Goal: Task Accomplishment & Management: Manage account settings

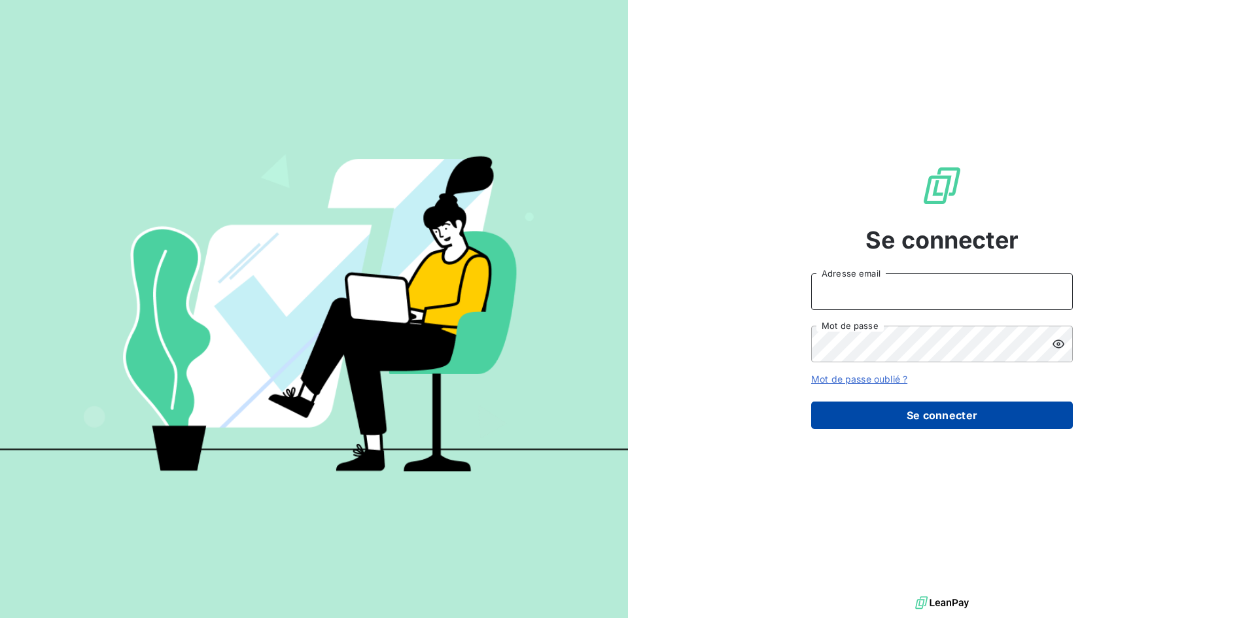
type input "[PERSON_NAME][EMAIL_ADDRESS][DOMAIN_NAME]"
click at [985, 411] on button "Se connecter" at bounding box center [942, 414] width 262 height 27
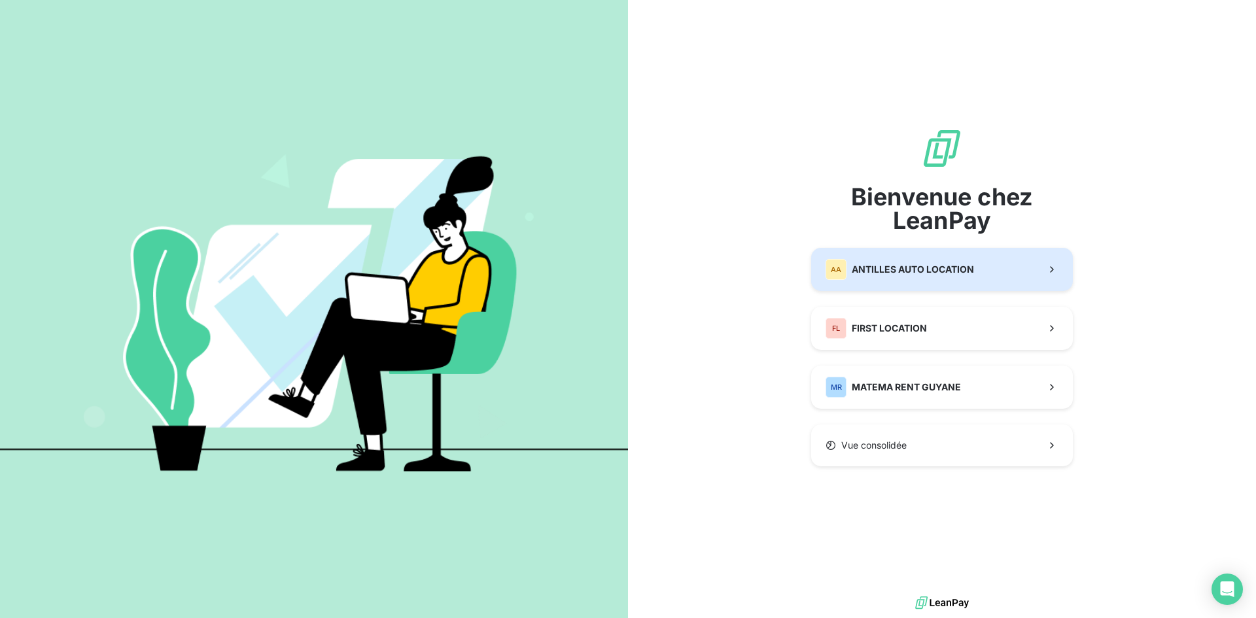
click at [925, 274] on span "ANTILLES AUTO LOCATION" at bounding box center [912, 269] width 122 height 13
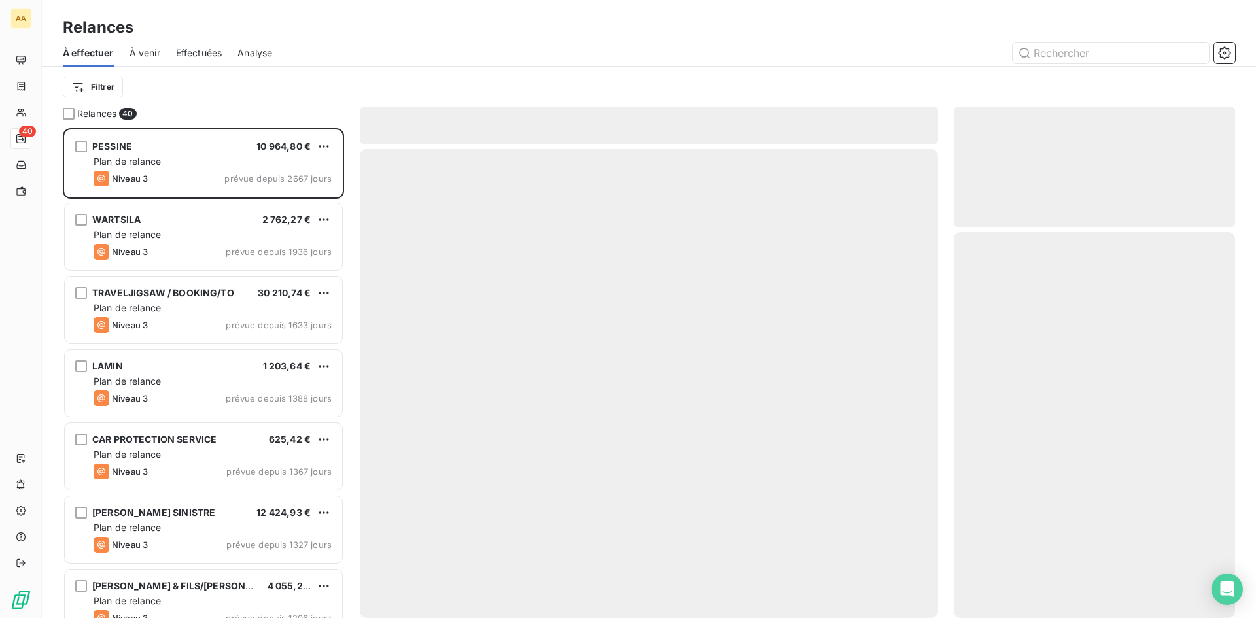
scroll to position [480, 271]
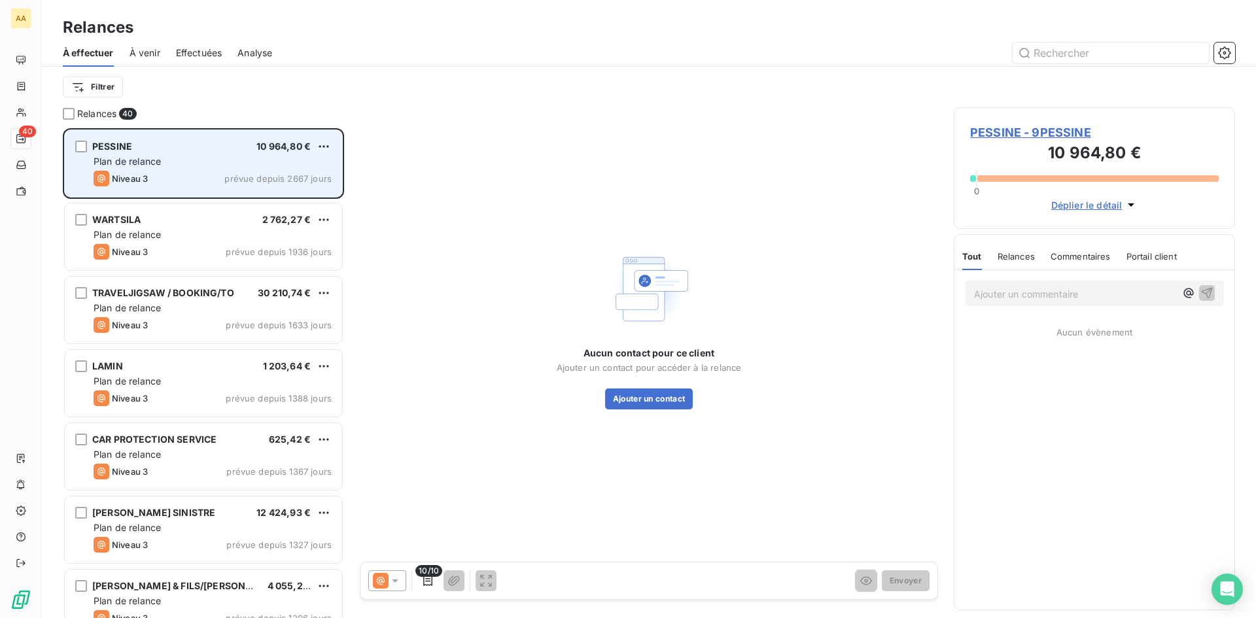
click at [240, 150] on div "PESSINE 10 964,80 €" at bounding box center [213, 147] width 238 height 12
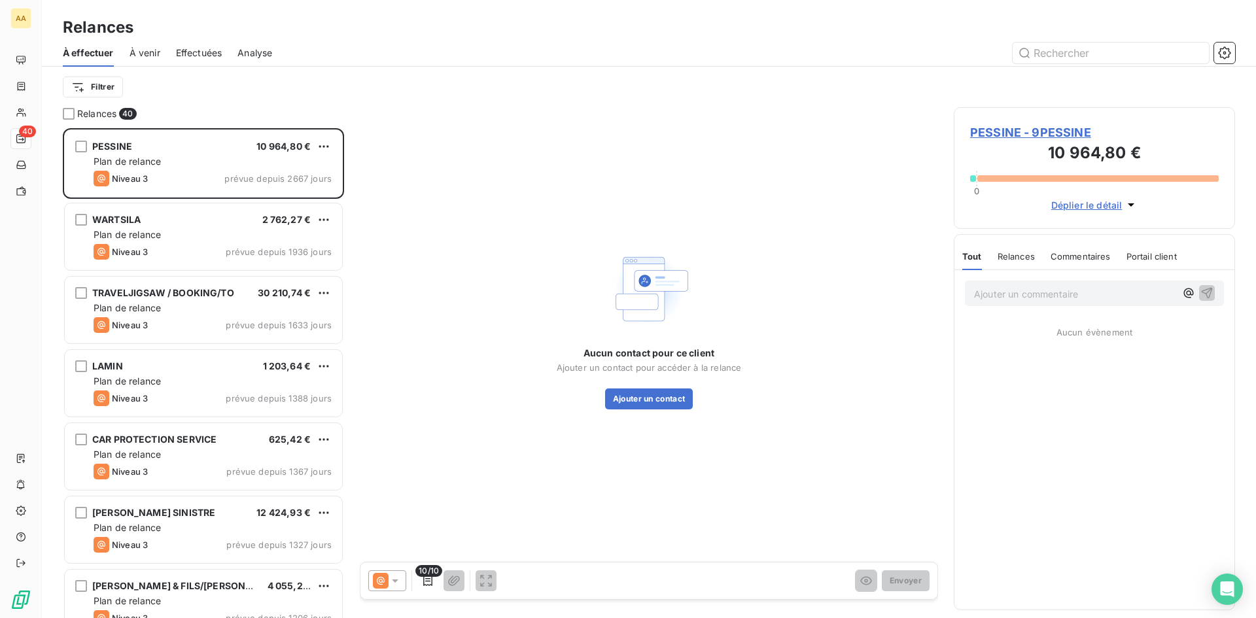
click at [1008, 133] on span "PESSINE - 9PESSINE" at bounding box center [1094, 133] width 248 height 18
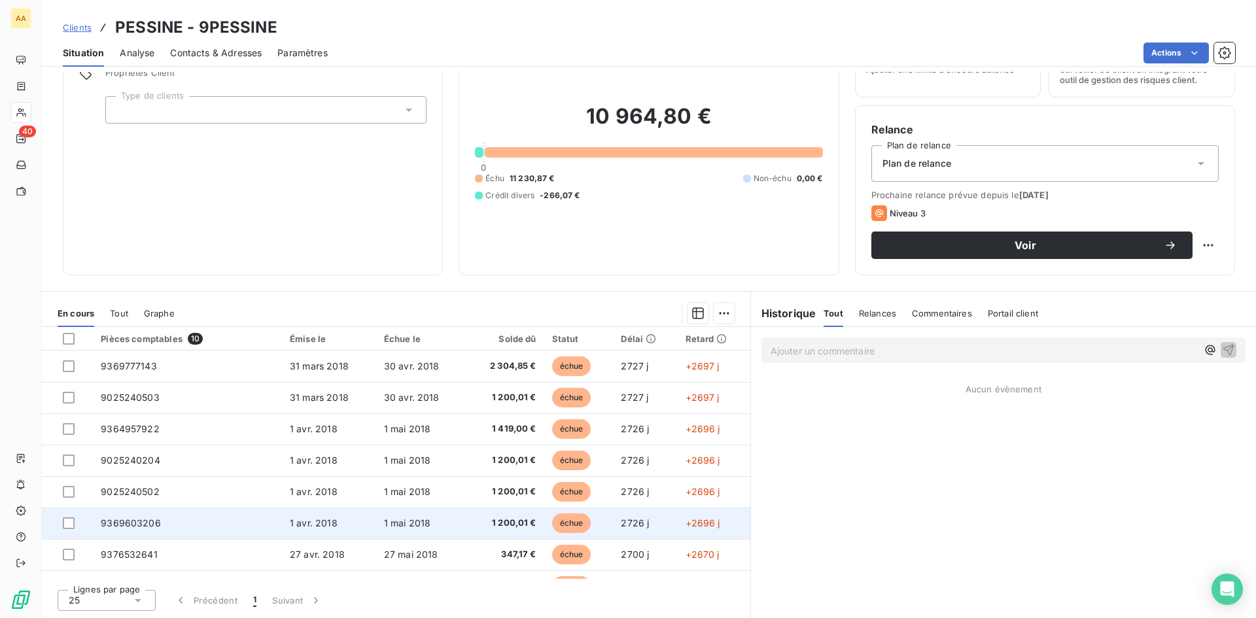
scroll to position [86, 0]
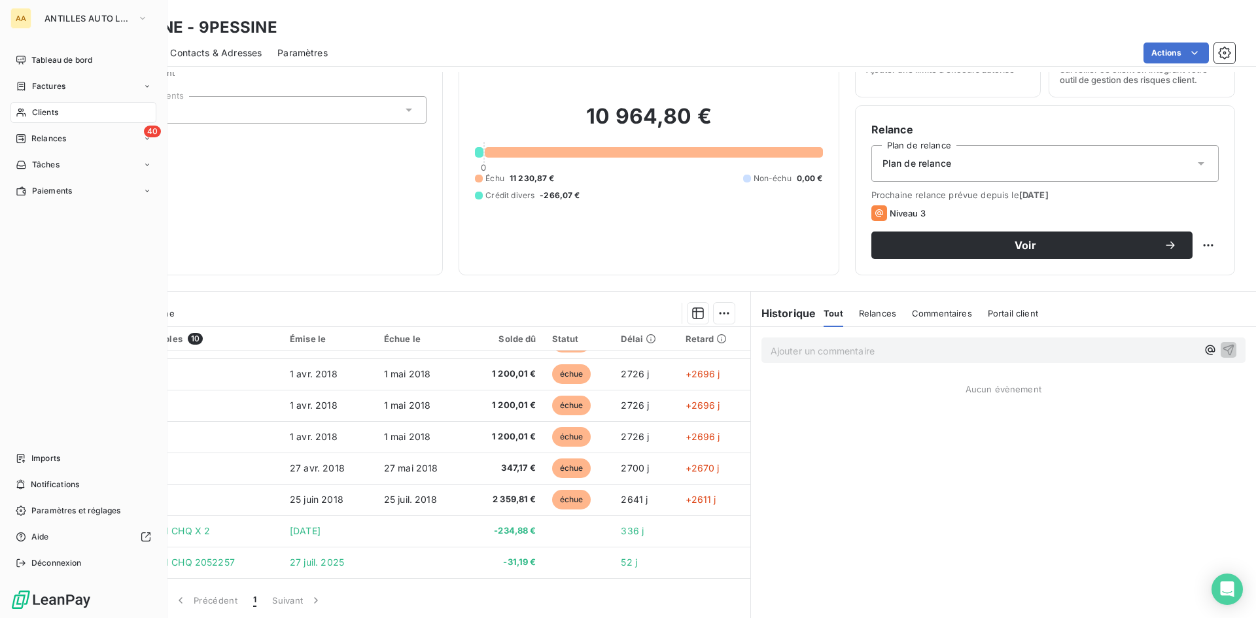
click at [63, 109] on div "Clients" at bounding box center [83, 112] width 146 height 21
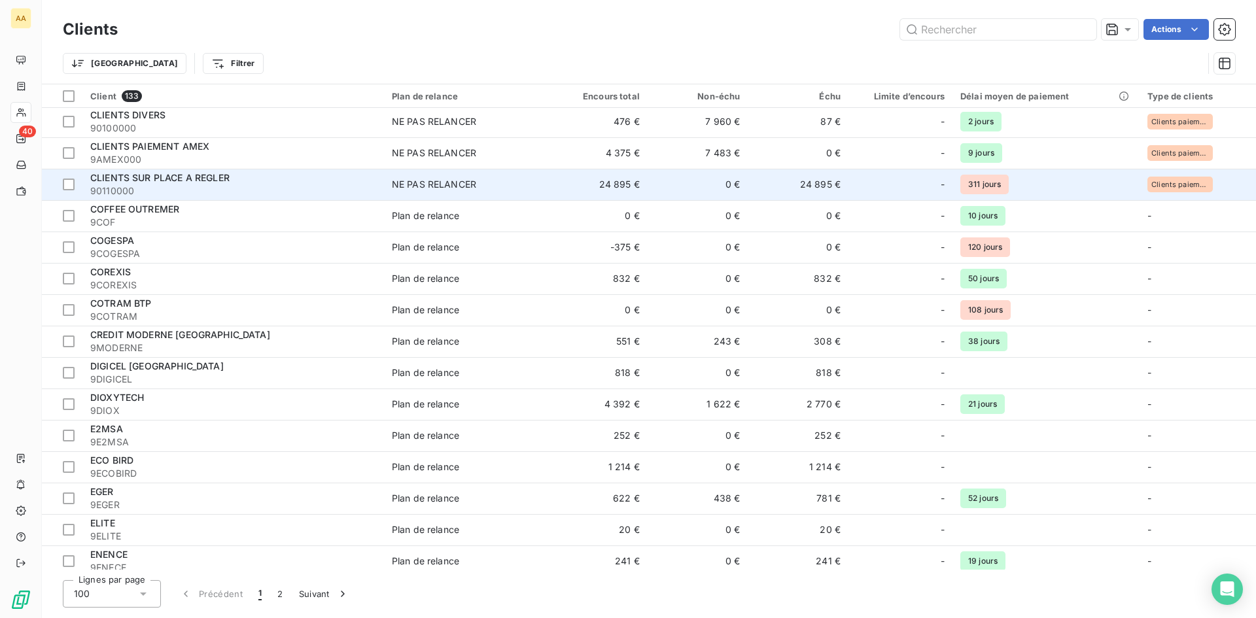
scroll to position [850, 0]
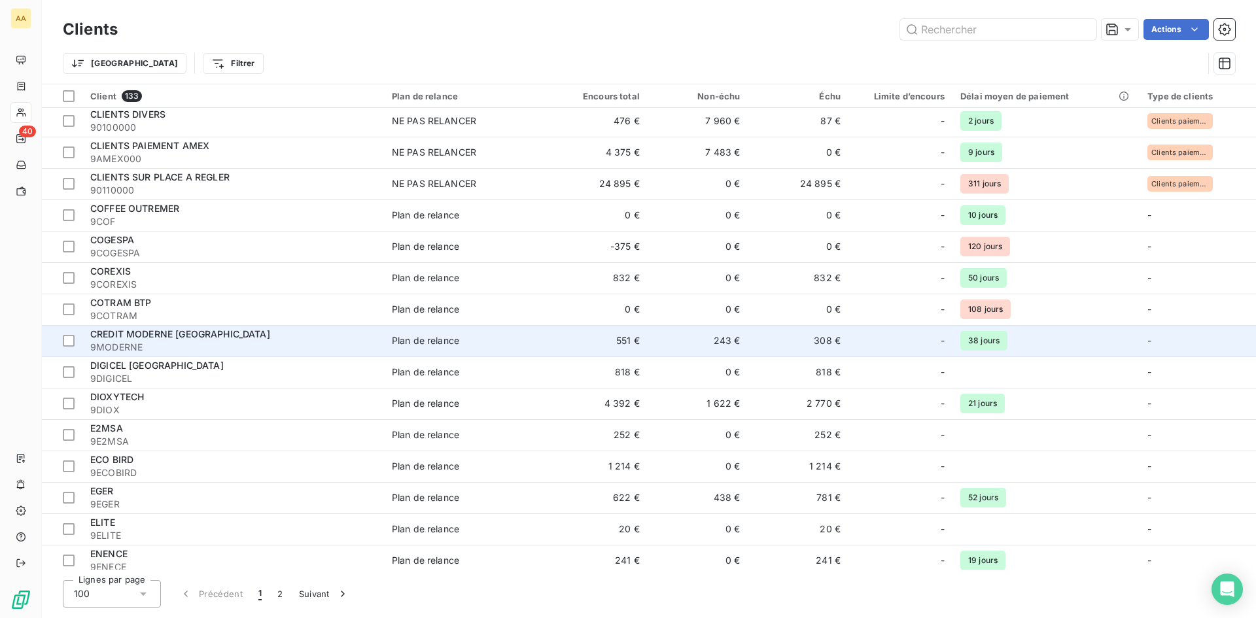
click at [199, 333] on span "CREDIT MODERNE [GEOGRAPHIC_DATA]" at bounding box center [180, 333] width 180 height 11
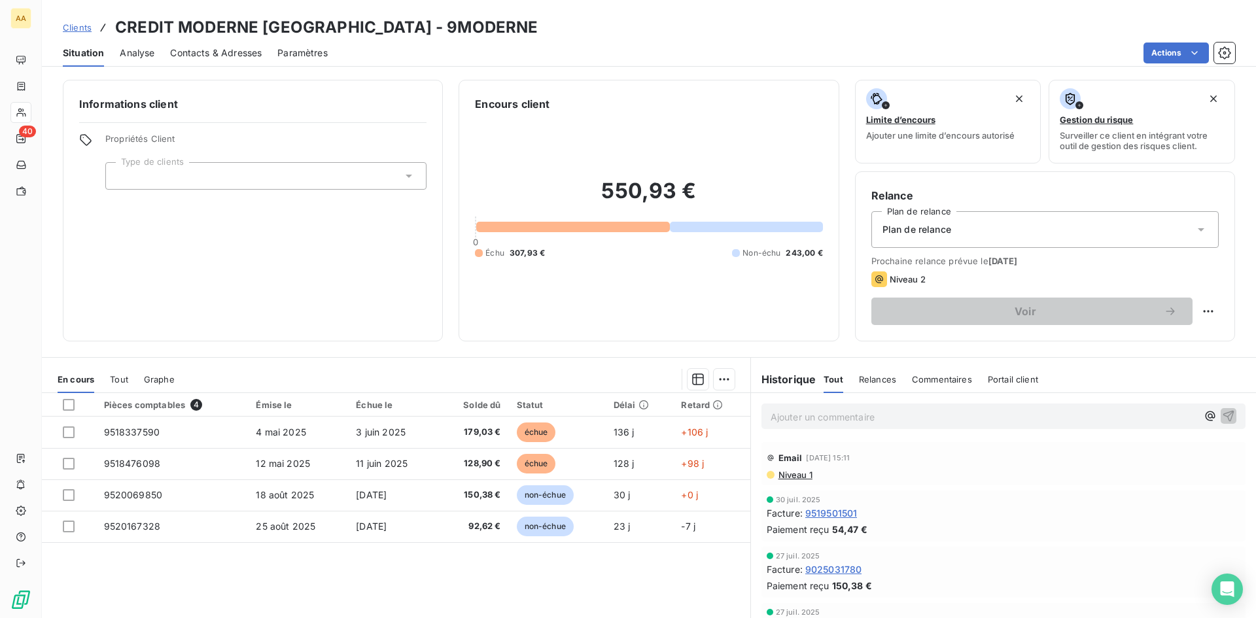
click at [213, 50] on span "Contacts & Adresses" at bounding box center [216, 52] width 92 height 13
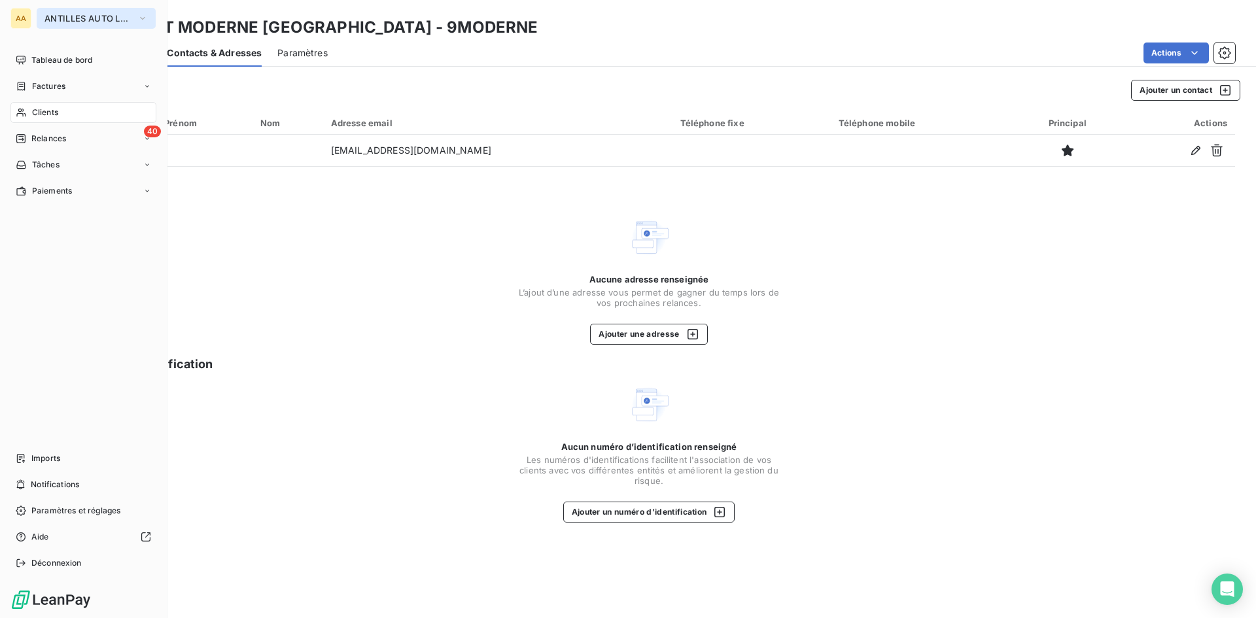
click at [135, 11] on button "ANTILLES AUTO LOCATION" at bounding box center [96, 18] width 119 height 21
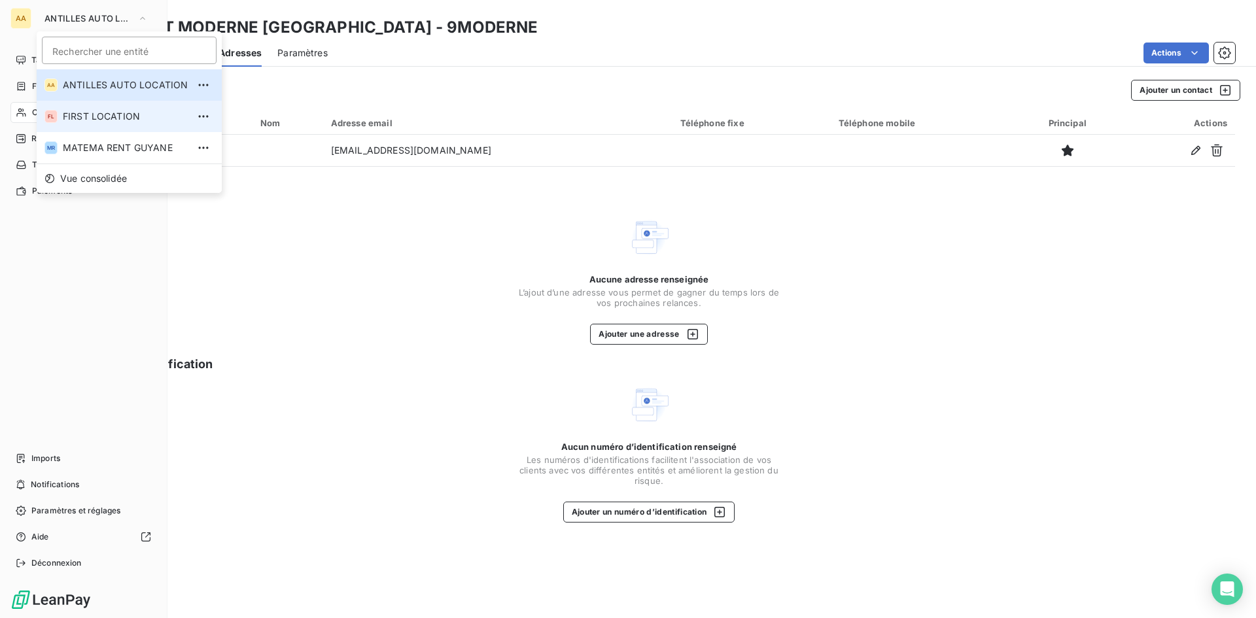
click at [116, 111] on span "FIRST LOCATION" at bounding box center [125, 116] width 125 height 13
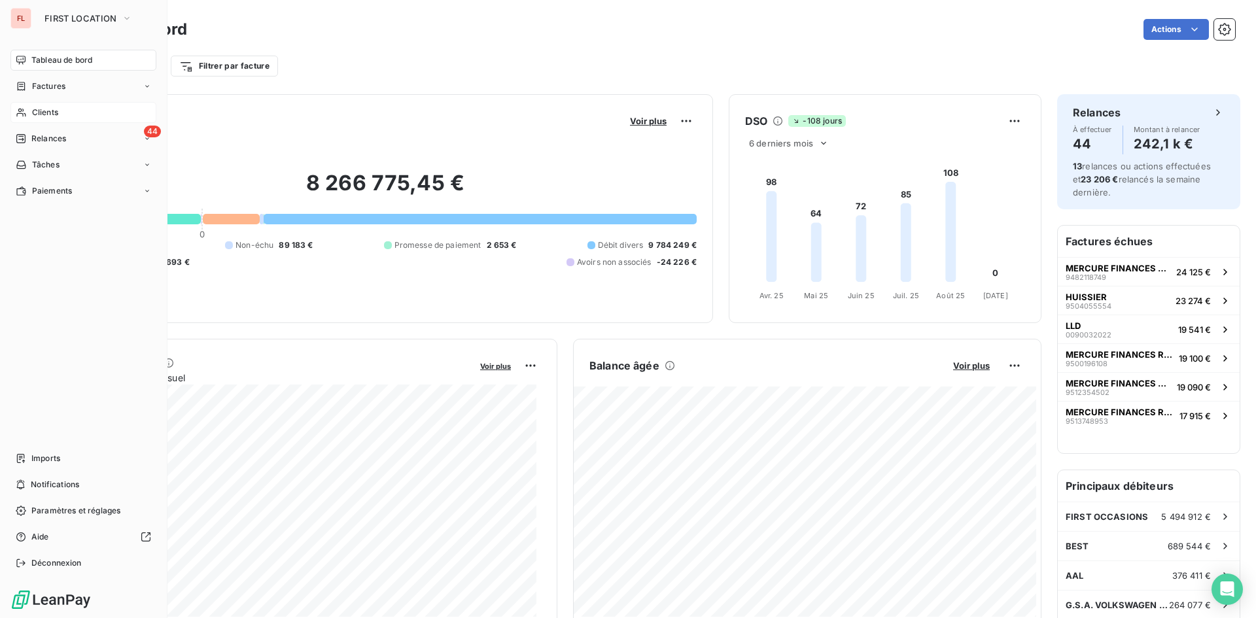
click at [56, 113] on span "Clients" at bounding box center [45, 113] width 26 height 12
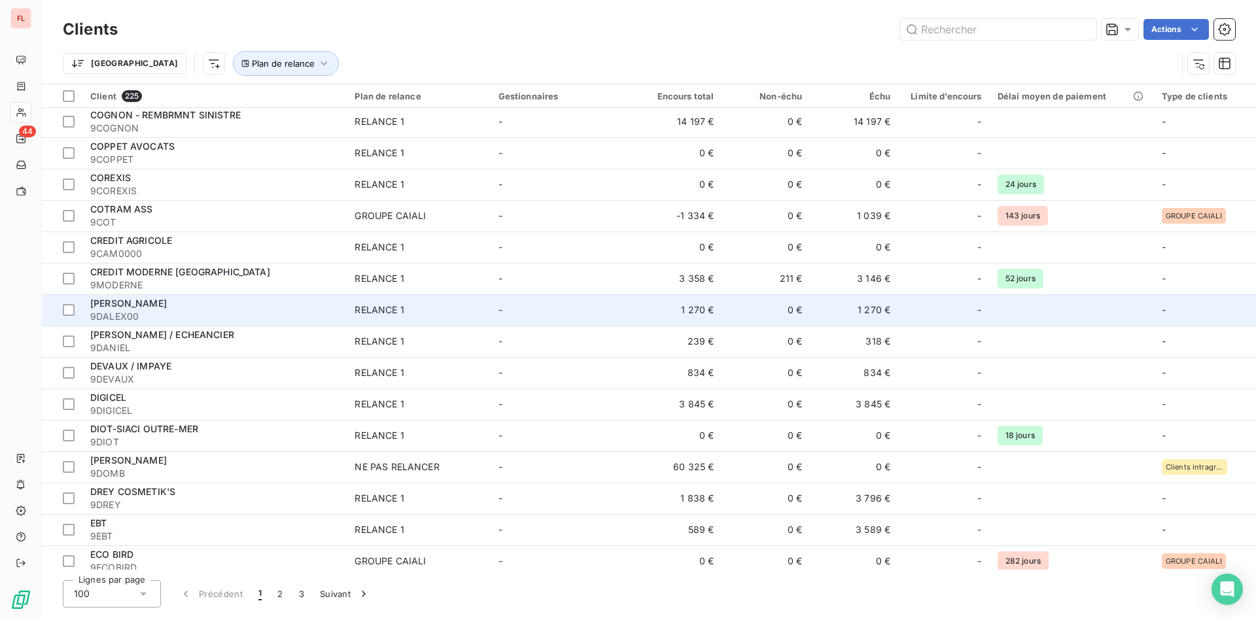
scroll to position [1635, 0]
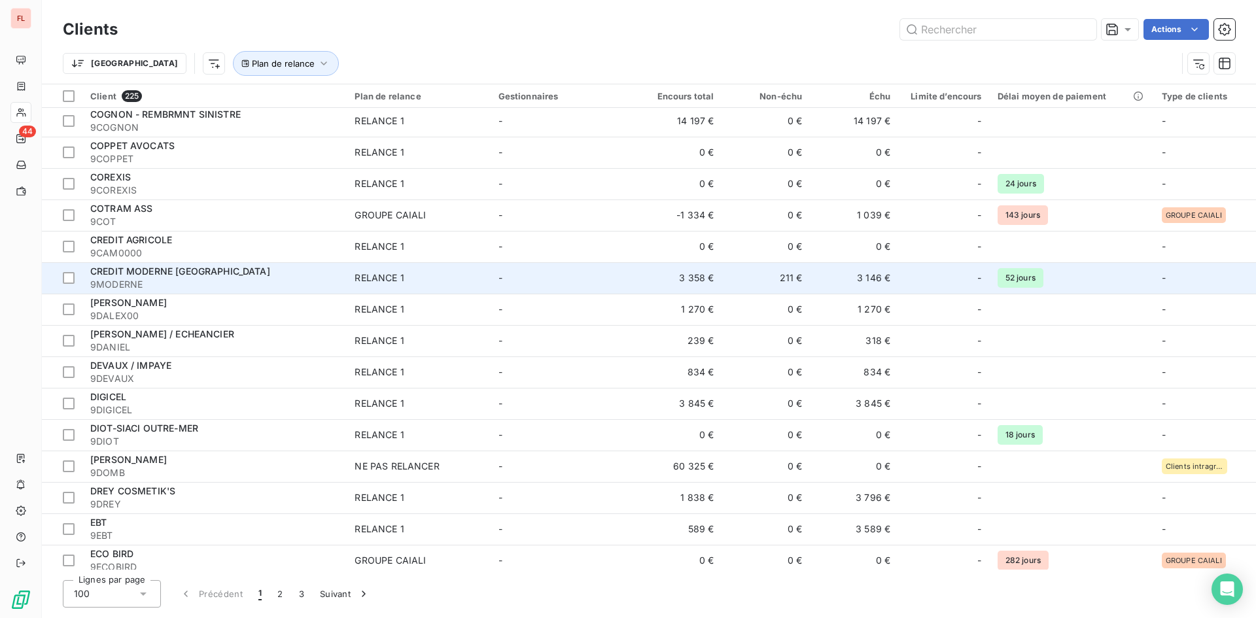
click at [203, 273] on span "CREDIT MODERNE [GEOGRAPHIC_DATA]" at bounding box center [180, 270] width 180 height 11
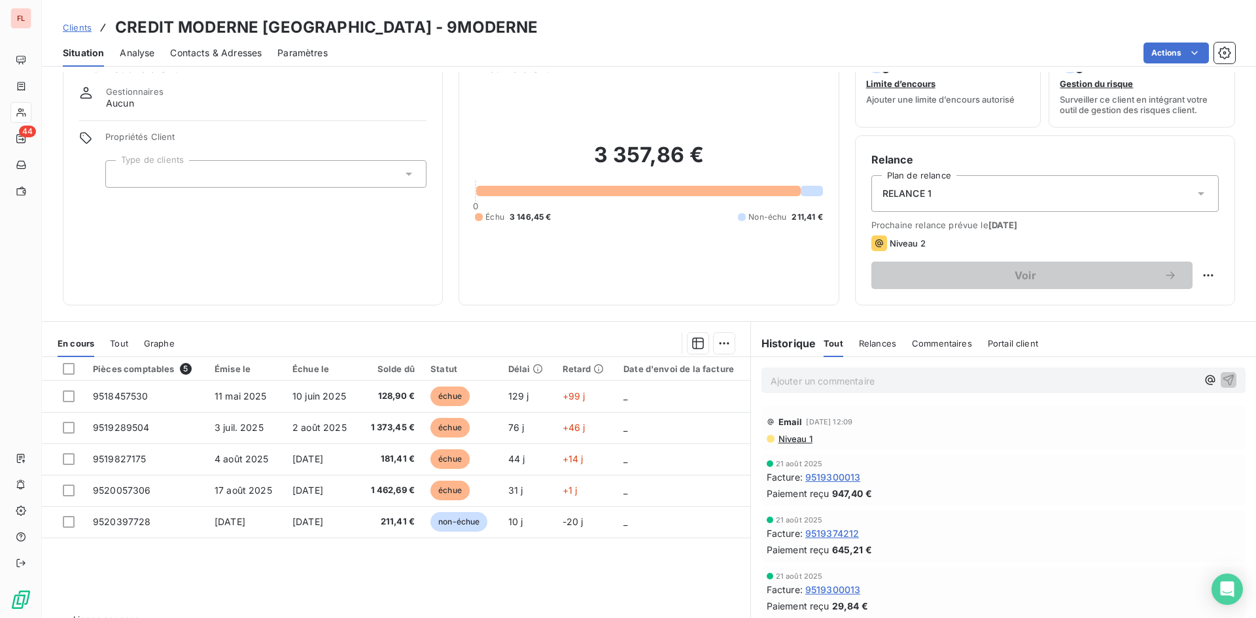
scroll to position [66, 0]
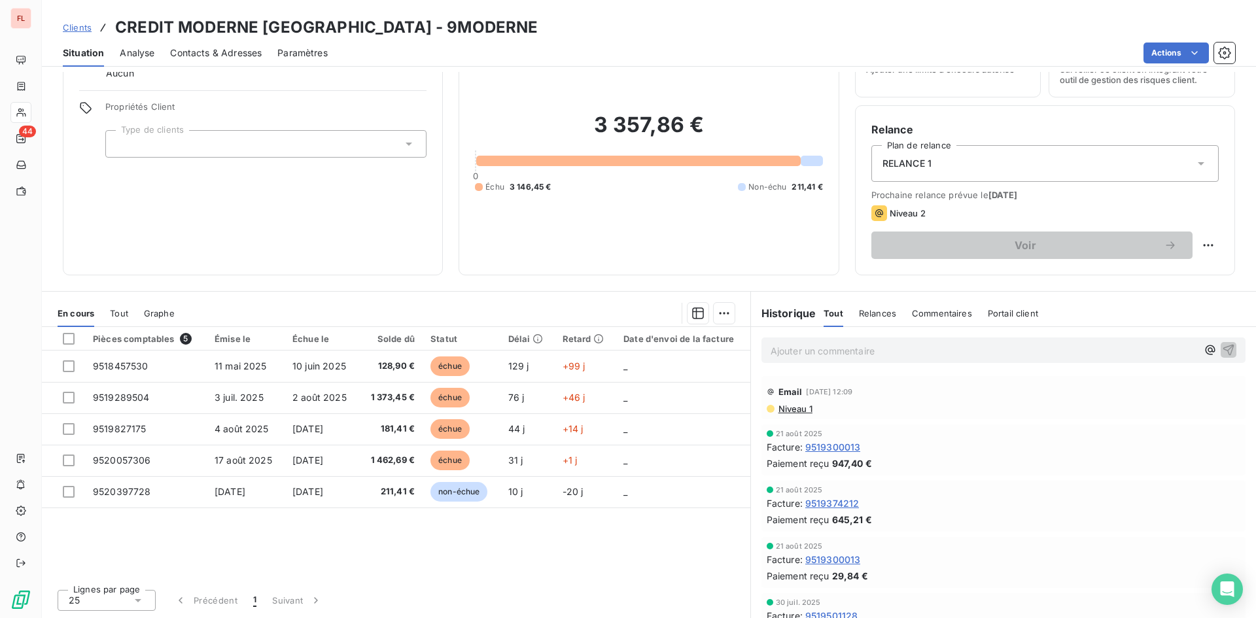
click at [230, 51] on span "Contacts & Adresses" at bounding box center [216, 52] width 92 height 13
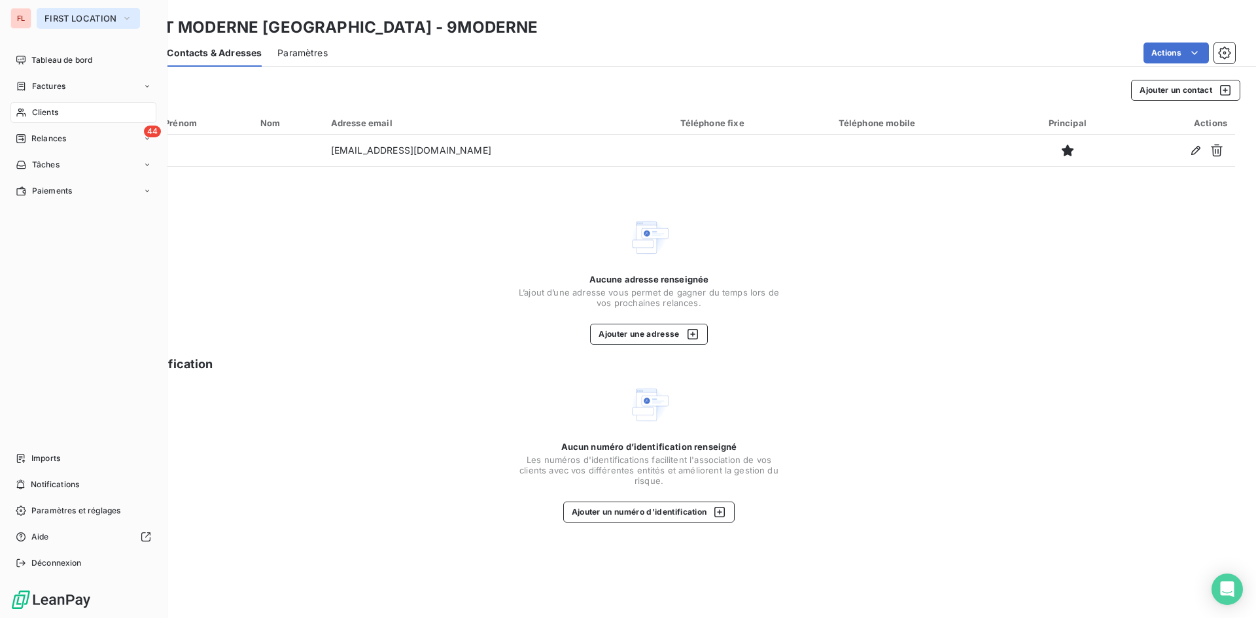
click at [129, 19] on icon "button" at bounding box center [127, 18] width 10 height 13
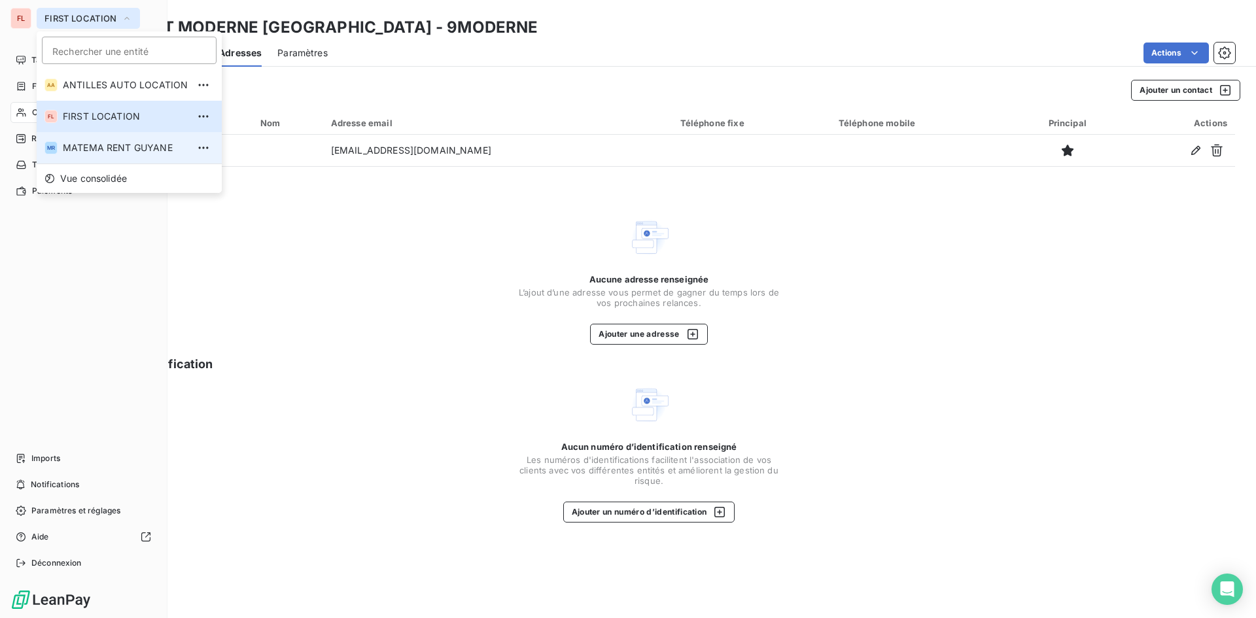
click at [111, 147] on span "MATEMA RENT GUYANE" at bounding box center [125, 147] width 125 height 13
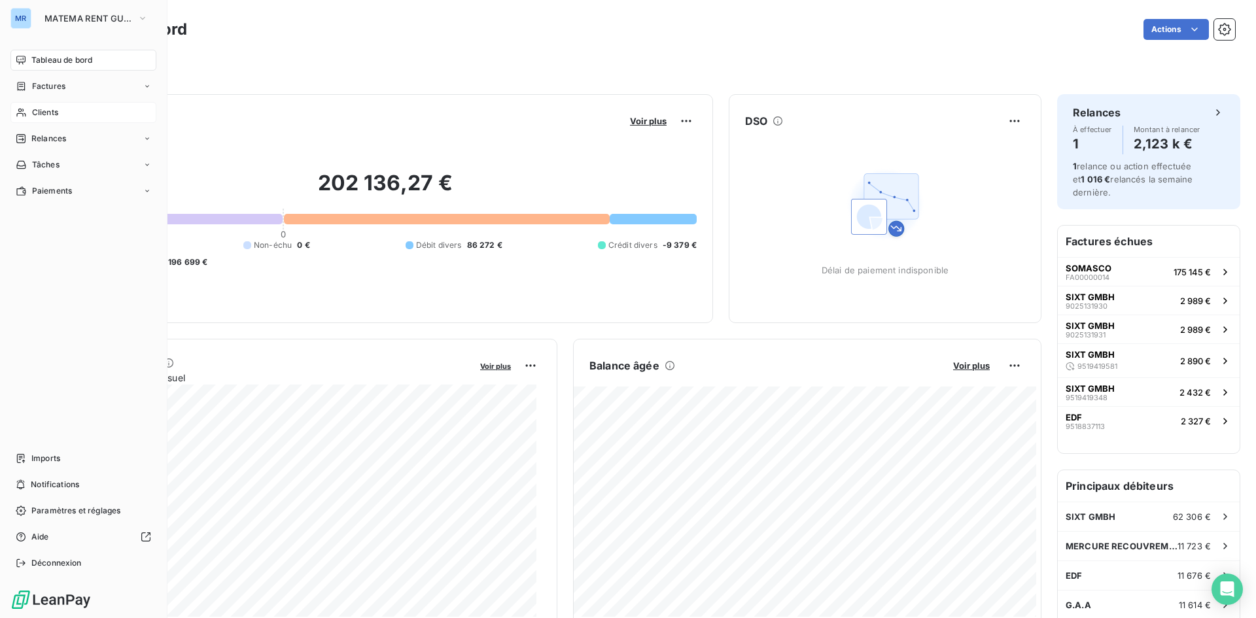
click at [51, 112] on span "Clients" at bounding box center [45, 113] width 26 height 12
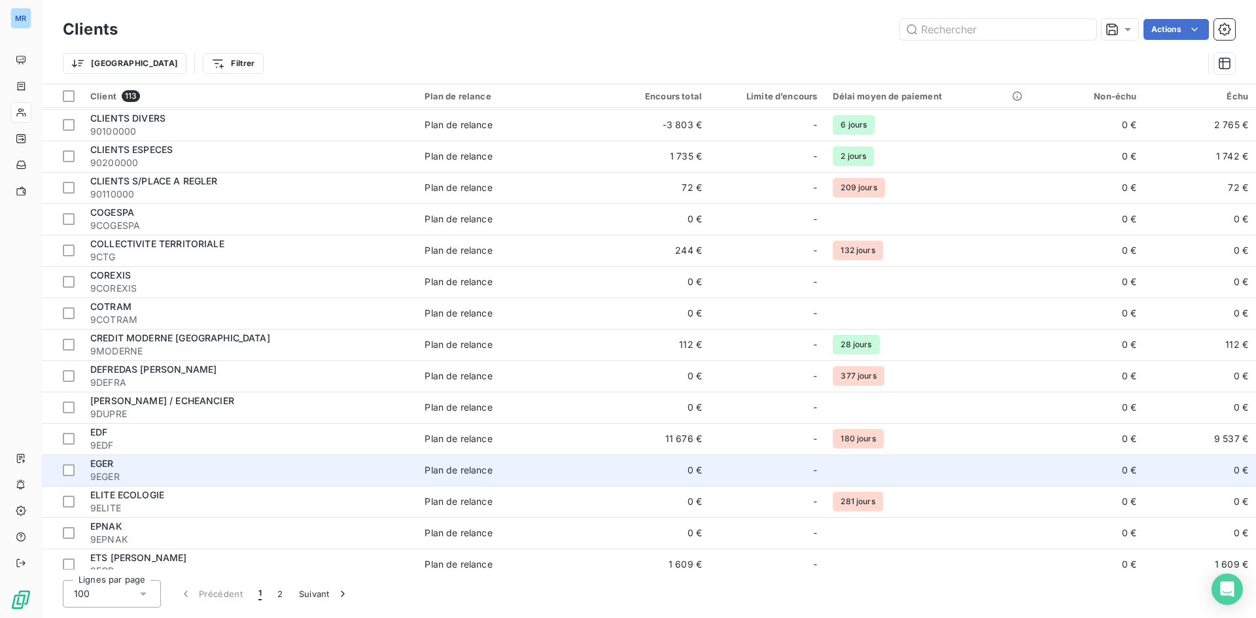
scroll to position [1177, 0]
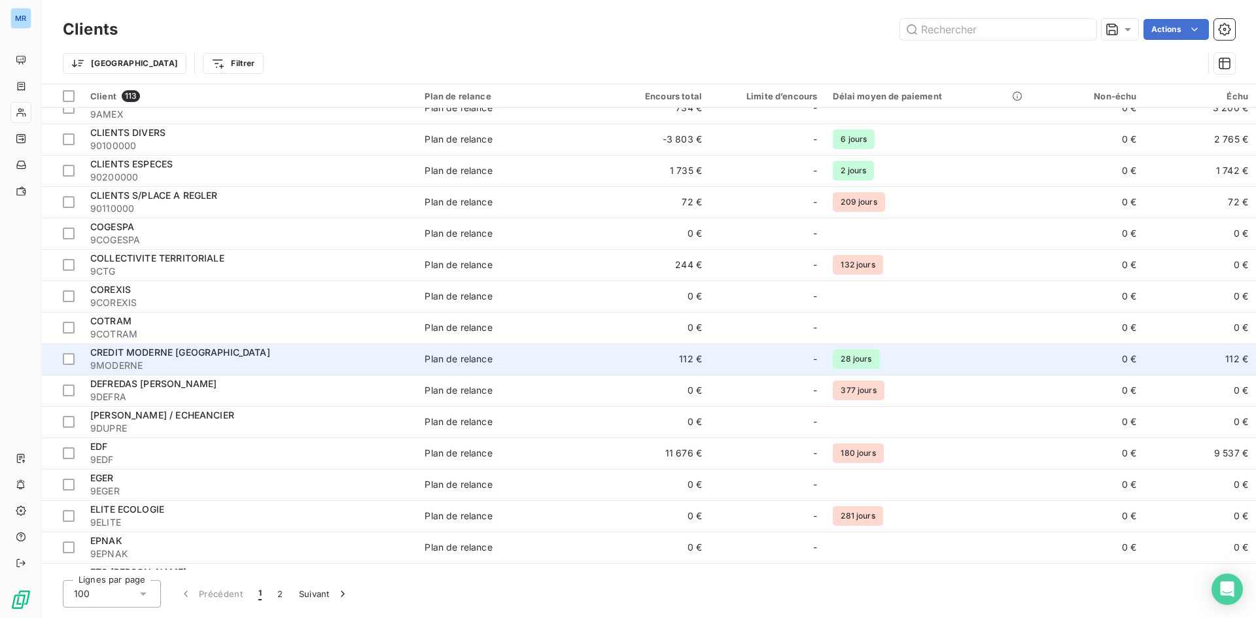
click at [243, 349] on span "CREDIT MODERNE [GEOGRAPHIC_DATA]" at bounding box center [180, 352] width 180 height 11
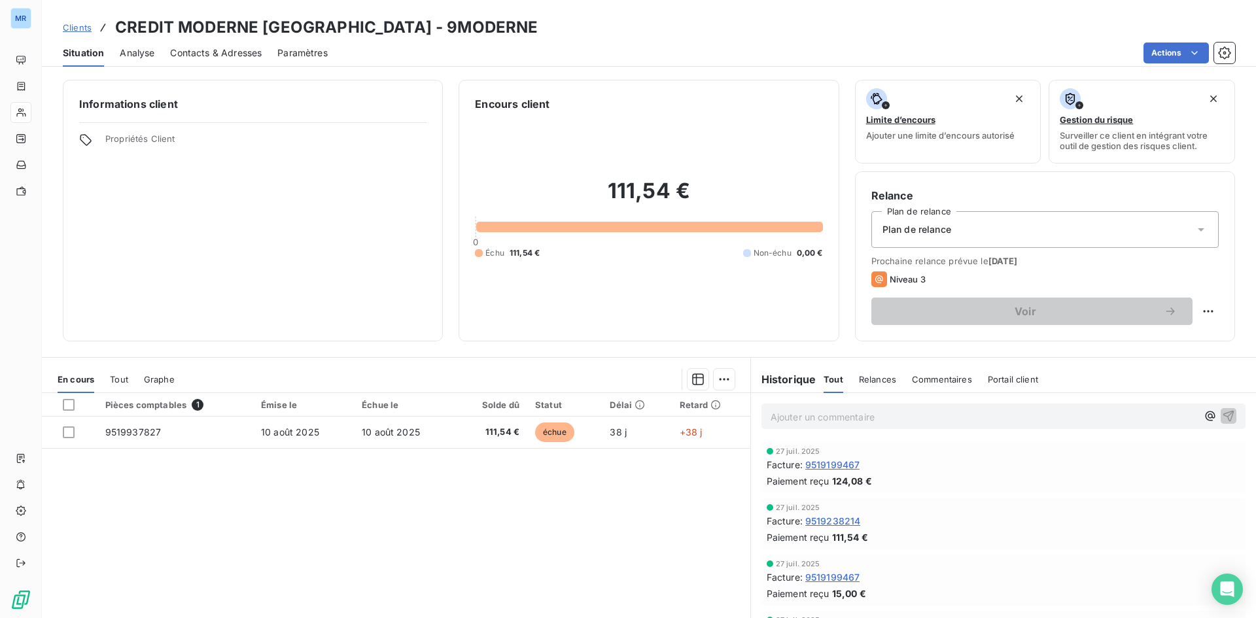
click at [216, 52] on span "Contacts & Adresses" at bounding box center [216, 52] width 92 height 13
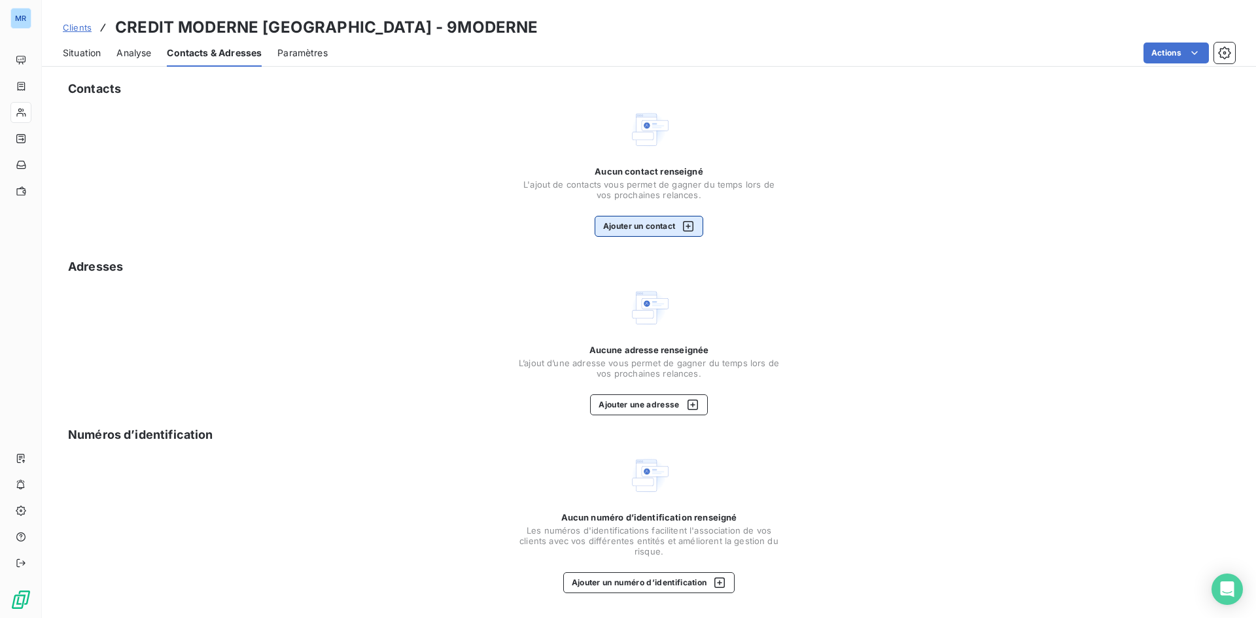
click at [632, 233] on button "Ajouter un contact" at bounding box center [648, 226] width 109 height 21
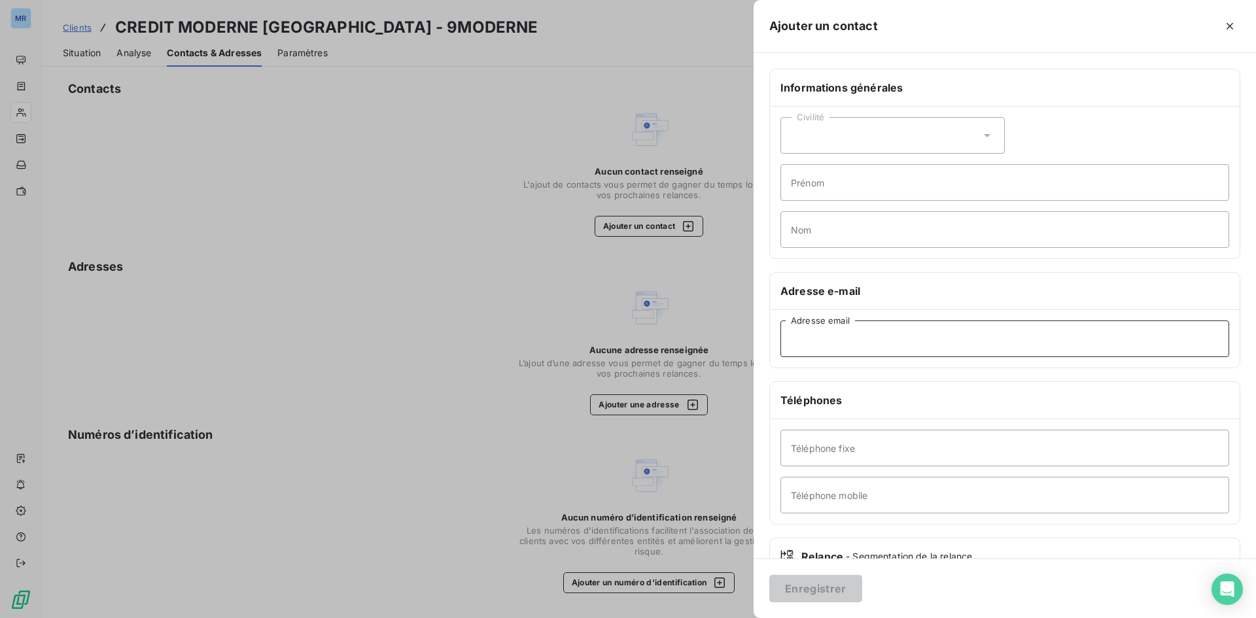
click at [817, 340] on input "Adresse email" at bounding box center [1004, 338] width 449 height 37
paste input "[EMAIL_ADDRESS][DOMAIN_NAME]"
type input "[EMAIL_ADDRESS][DOMAIN_NAME]"
click at [818, 587] on button "Enregistrer" at bounding box center [815, 588] width 93 height 27
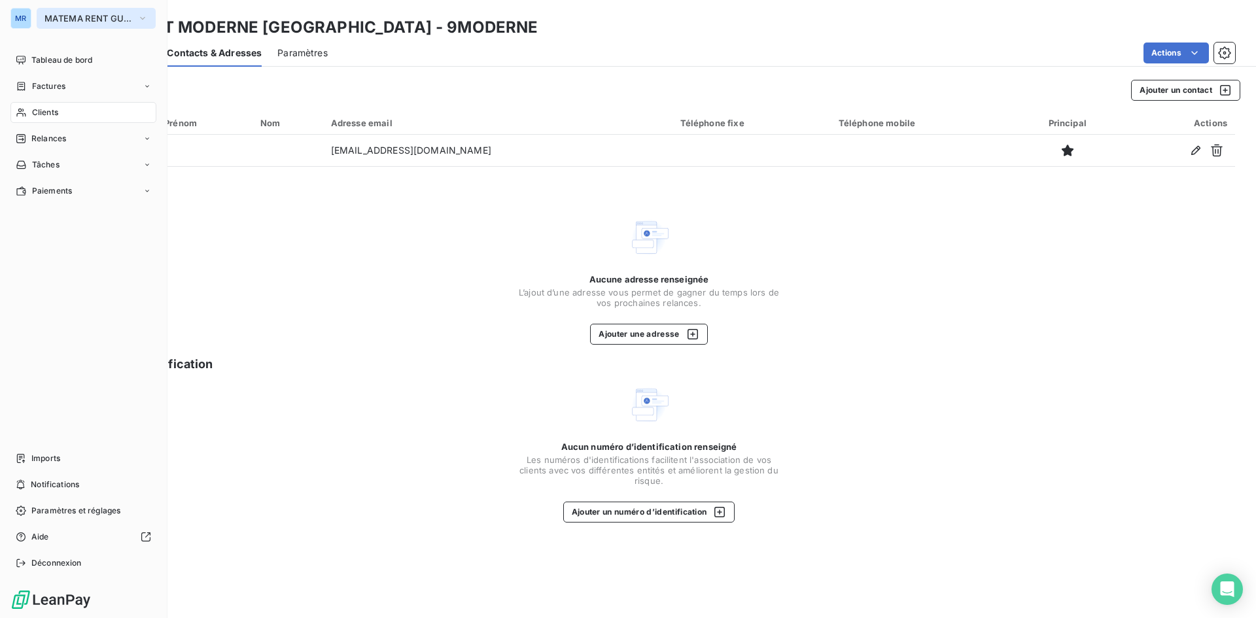
click at [146, 17] on icon "button" at bounding box center [142, 18] width 10 height 13
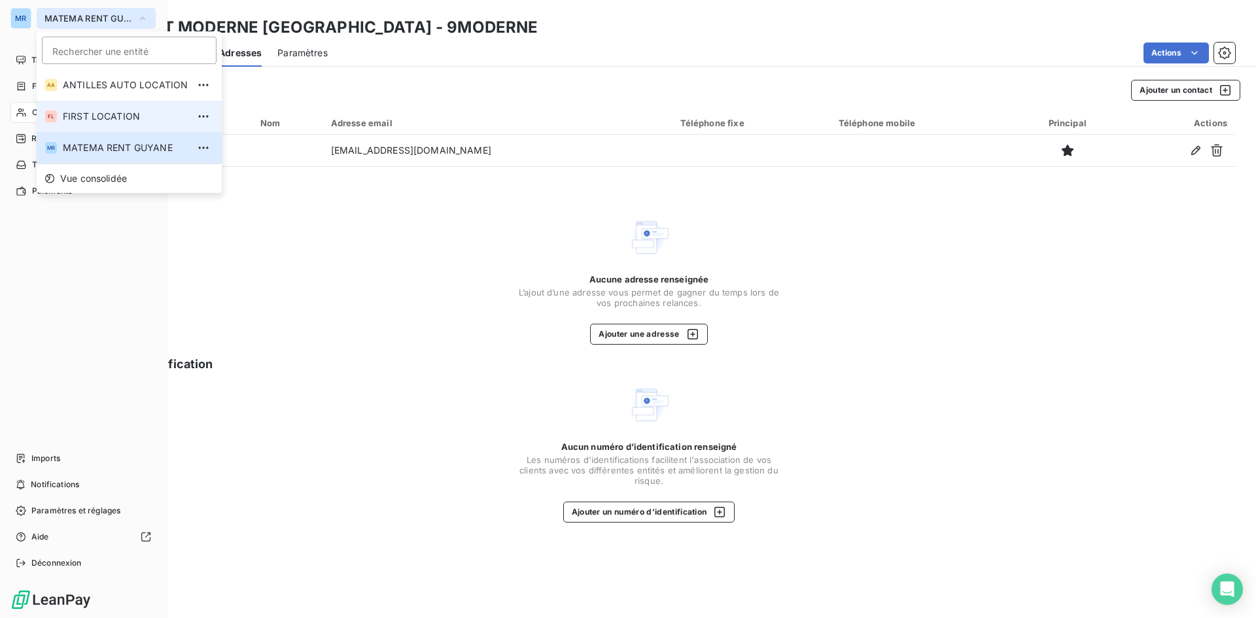
click at [137, 121] on span "FIRST LOCATION" at bounding box center [125, 116] width 125 height 13
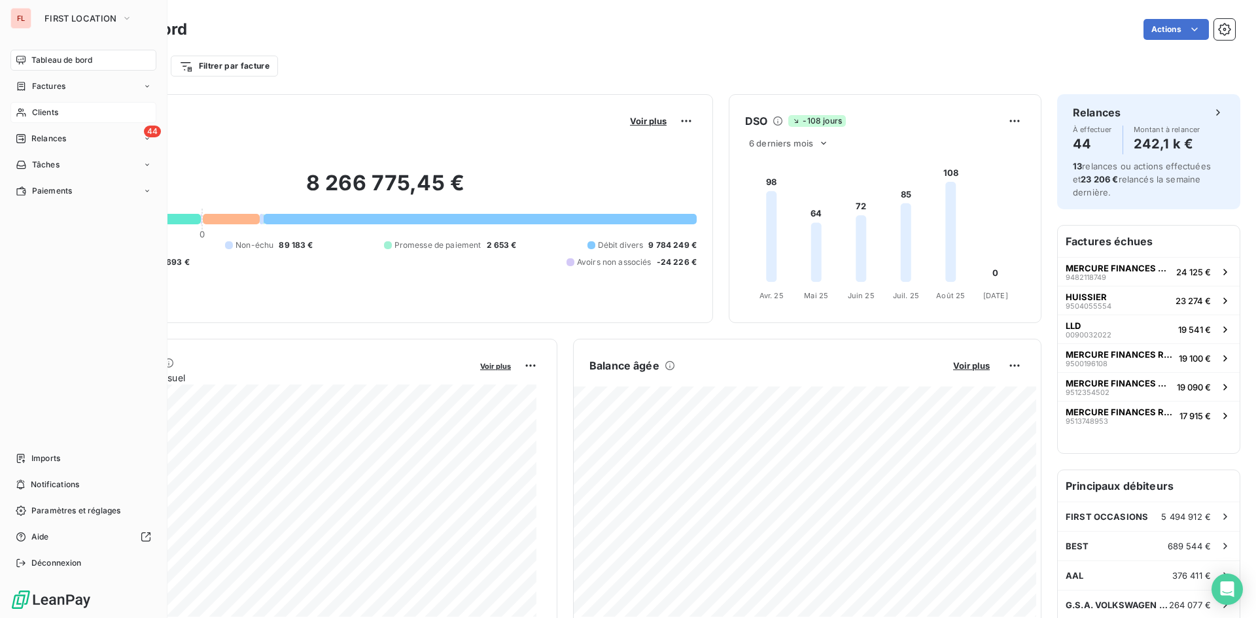
click at [63, 110] on div "Clients" at bounding box center [83, 112] width 146 height 21
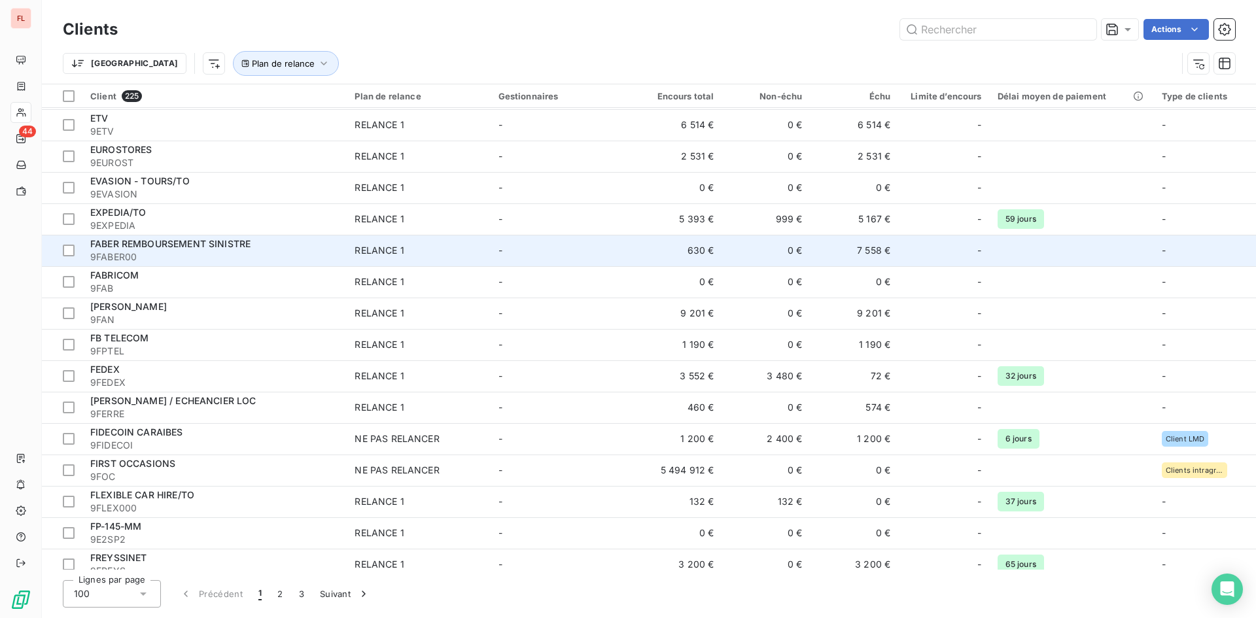
scroll to position [2678, 0]
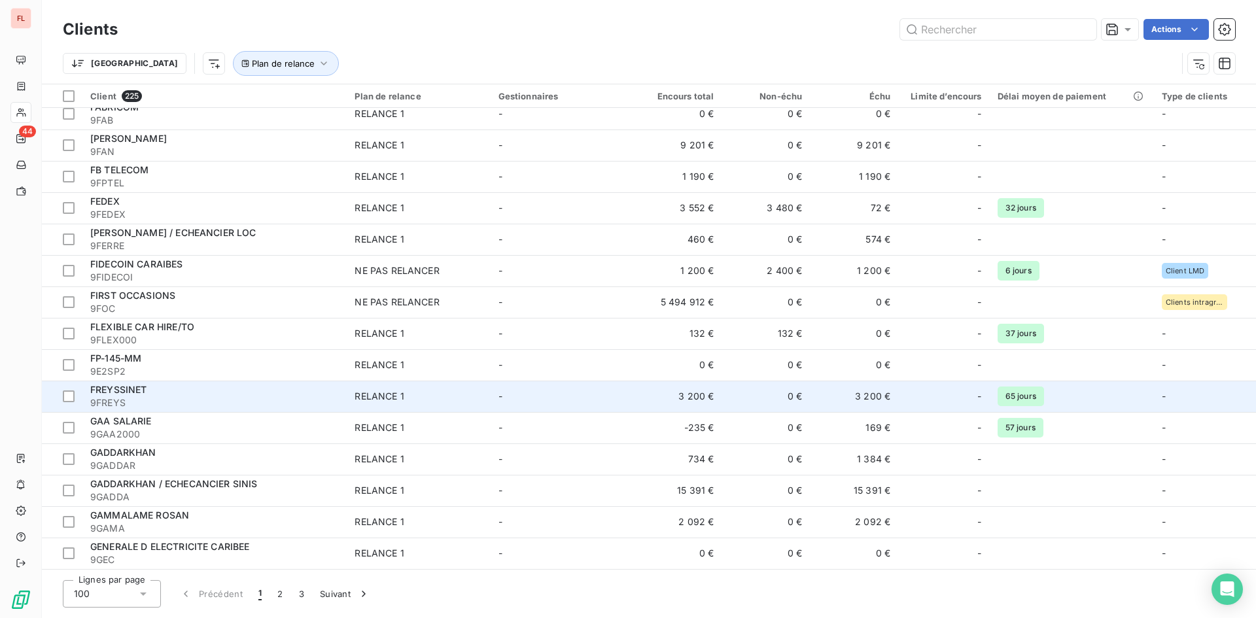
click at [171, 392] on div "FREYSSINET" at bounding box center [214, 389] width 248 height 13
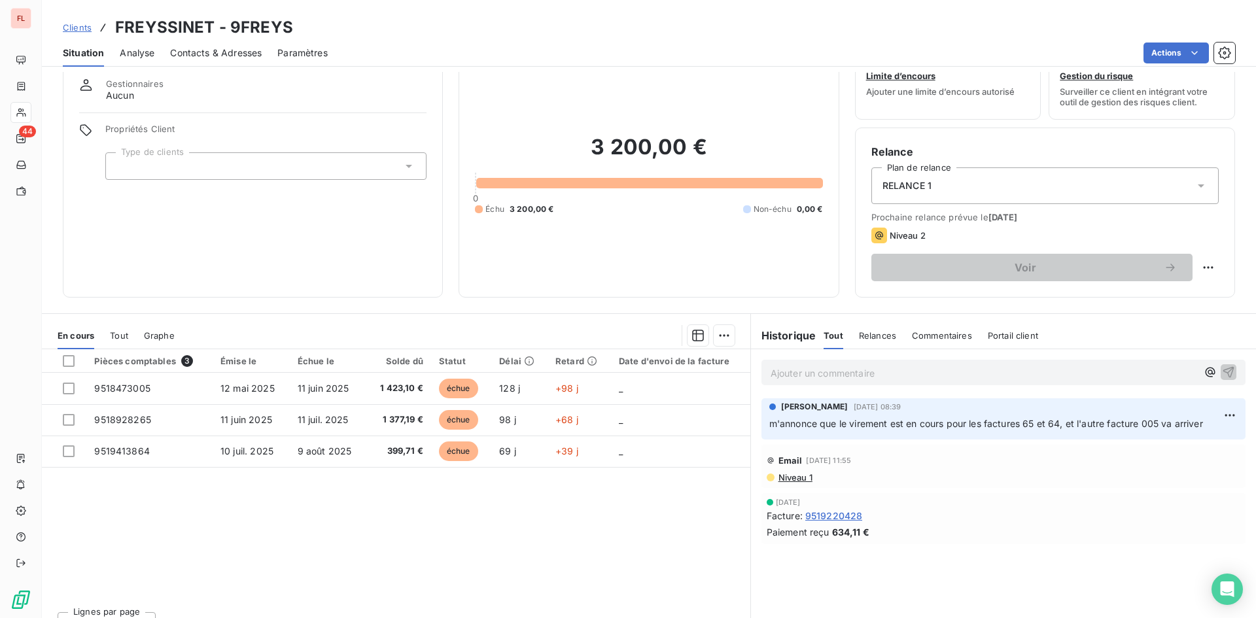
scroll to position [65, 0]
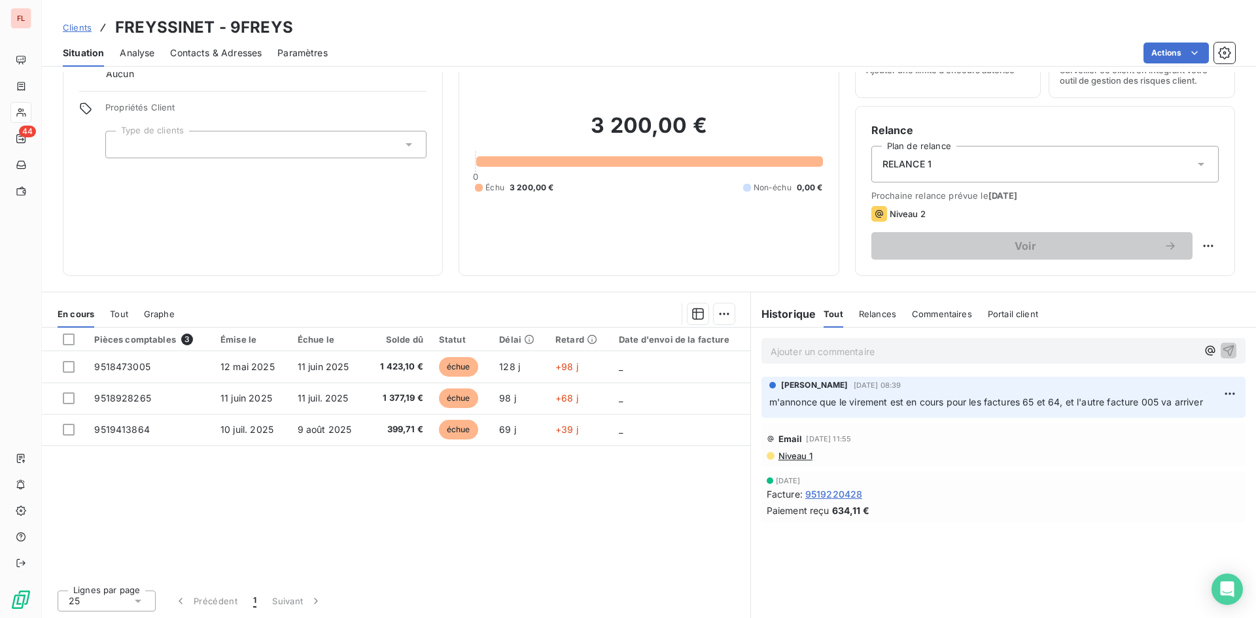
click at [835, 347] on p "Ajouter un commentaire ﻿" at bounding box center [983, 351] width 426 height 16
click at [1221, 354] on icon "button" at bounding box center [1227, 349] width 13 height 13
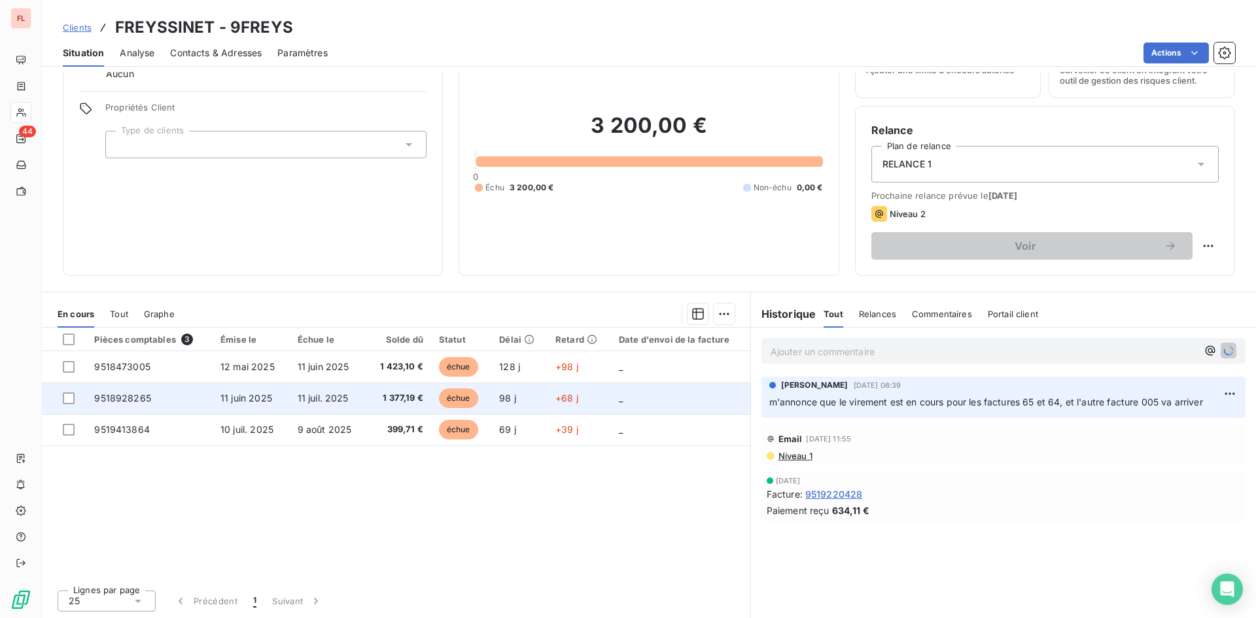
click at [124, 395] on span "9518928265" at bounding box center [122, 397] width 57 height 11
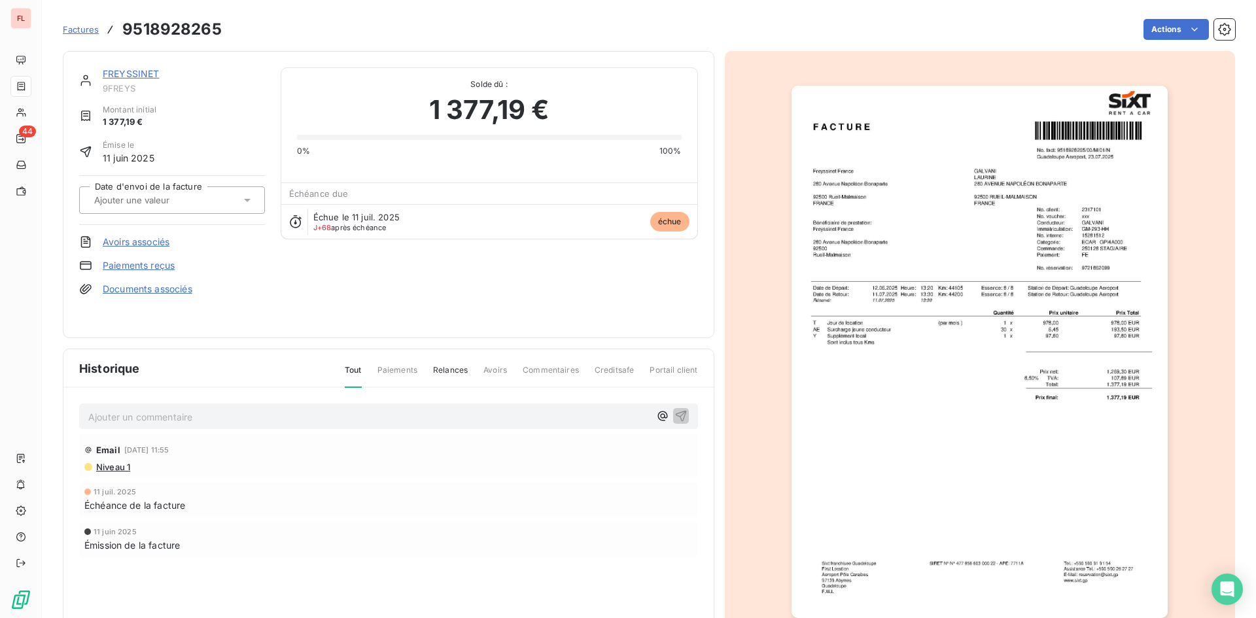
click at [146, 262] on link "Paiements reçus" at bounding box center [139, 265] width 72 height 13
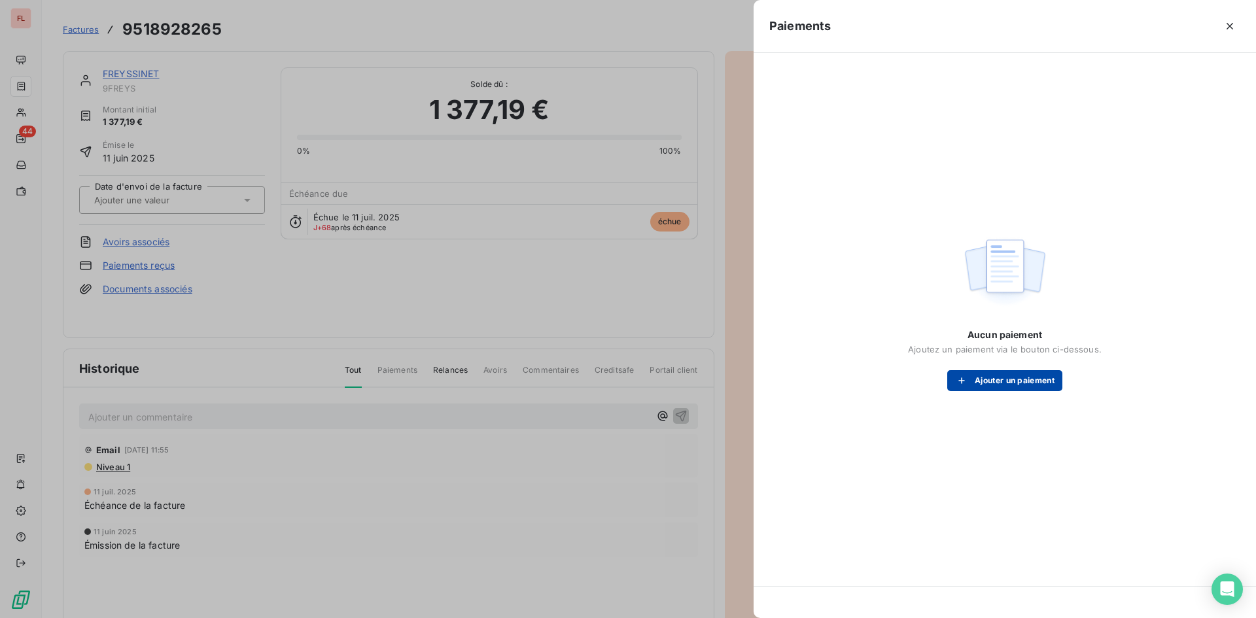
click at [1014, 373] on button "Ajouter un paiement" at bounding box center [1004, 380] width 115 height 21
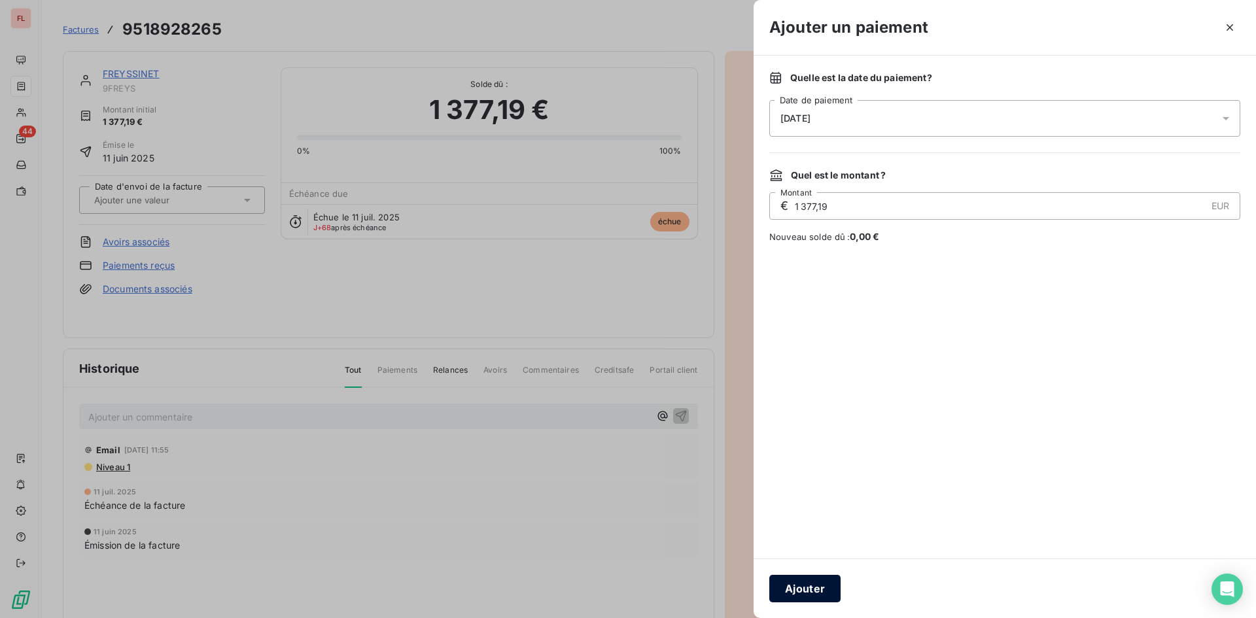
click at [811, 590] on button "Ajouter" at bounding box center [804, 588] width 71 height 27
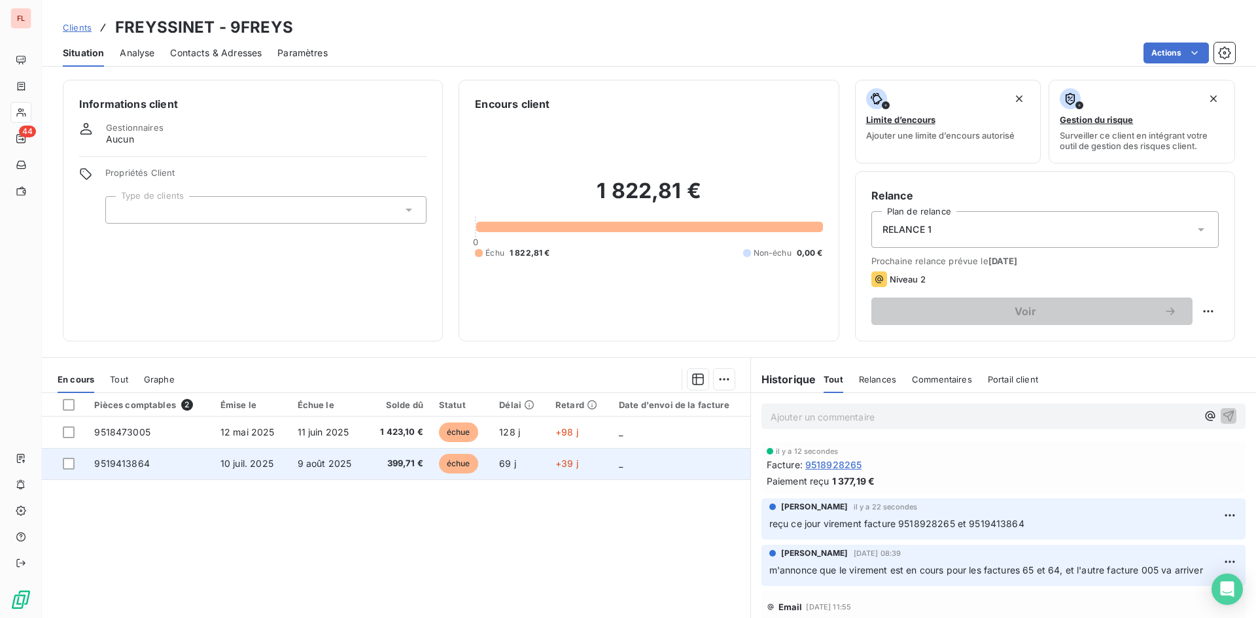
click at [132, 464] on span "9519413864" at bounding box center [122, 463] width 56 height 11
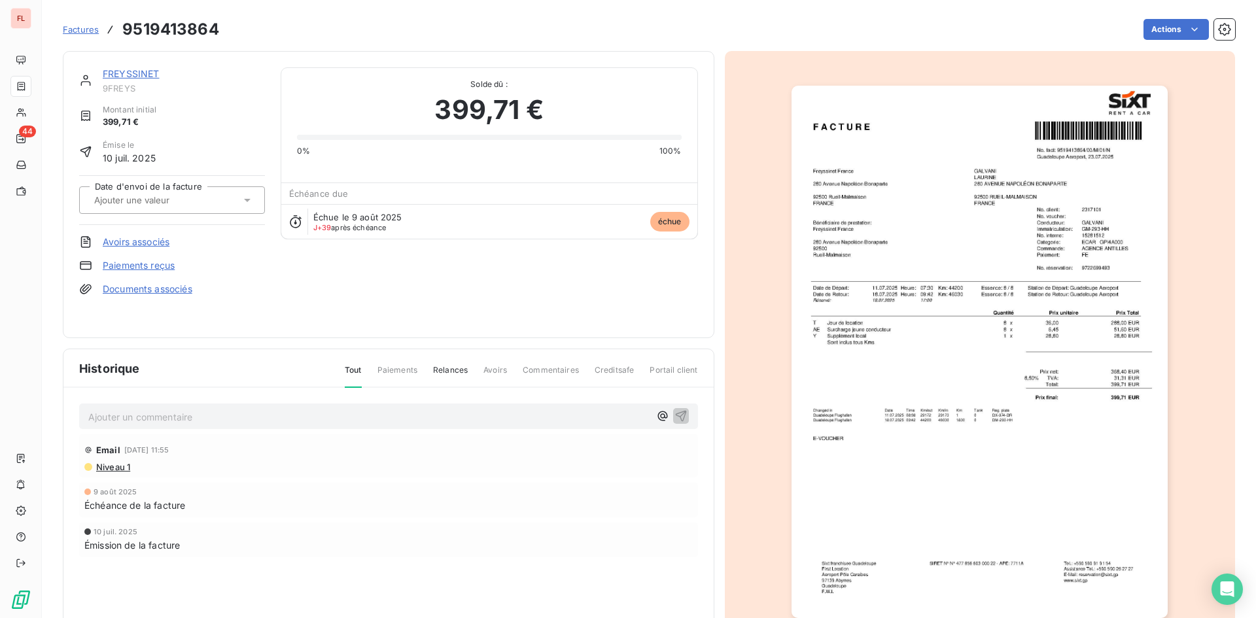
click at [149, 265] on link "Paiements reçus" at bounding box center [139, 265] width 72 height 13
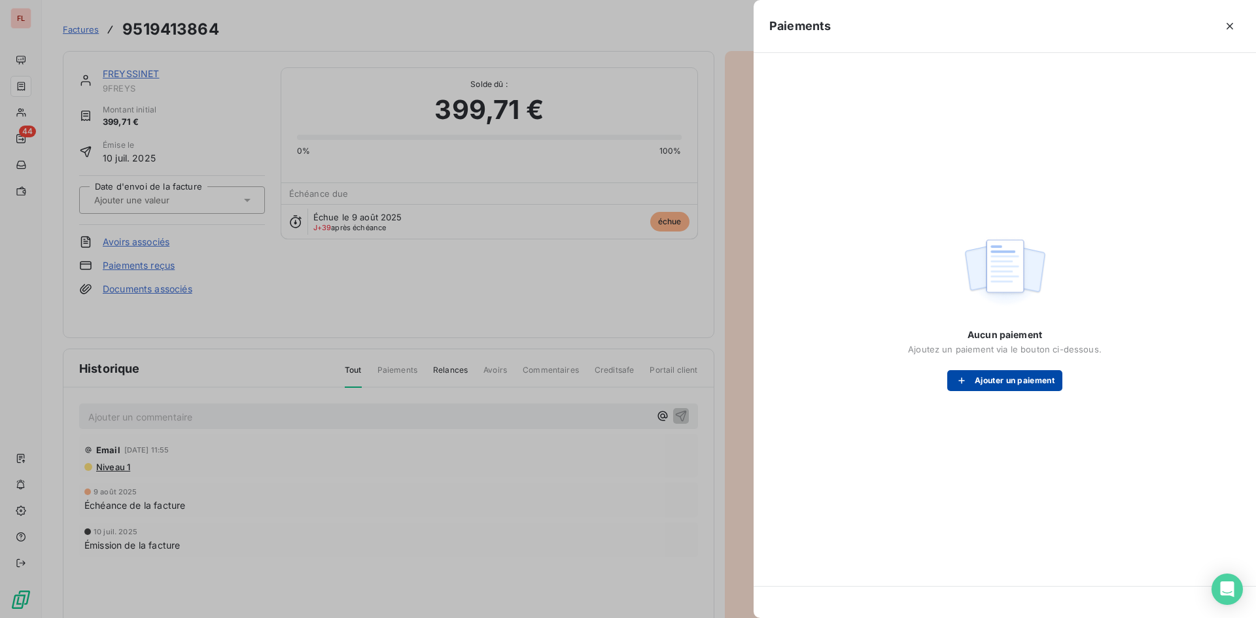
click at [1021, 381] on button "Ajouter un paiement" at bounding box center [1004, 380] width 115 height 21
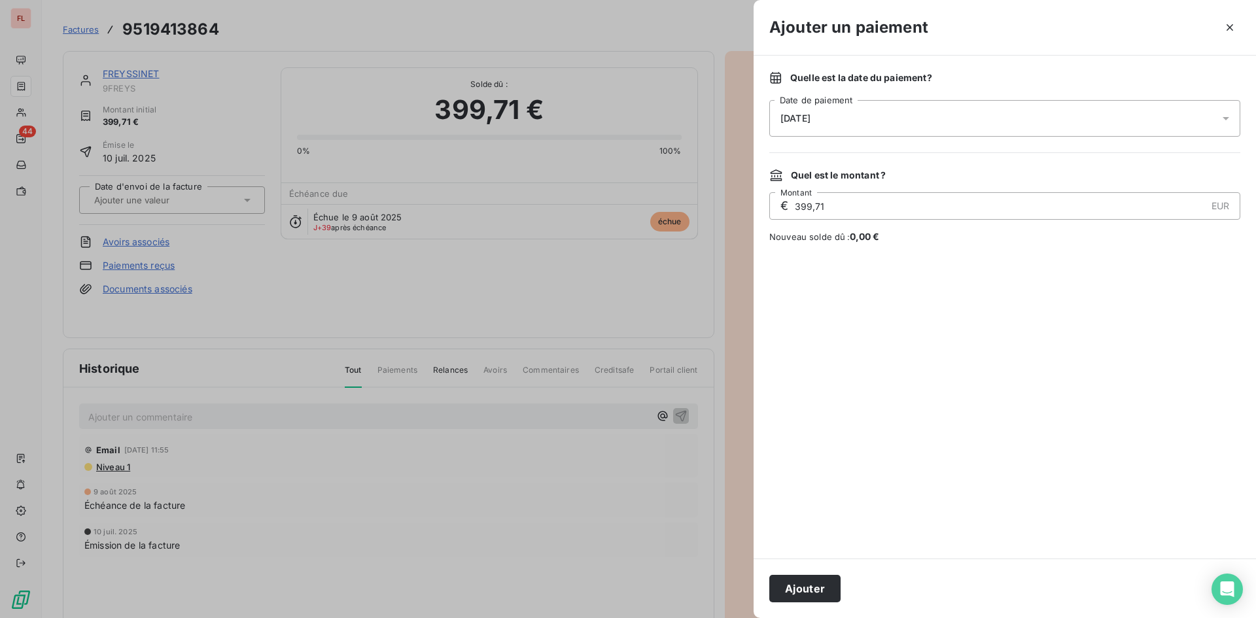
click at [821, 590] on button "Ajouter" at bounding box center [804, 588] width 71 height 27
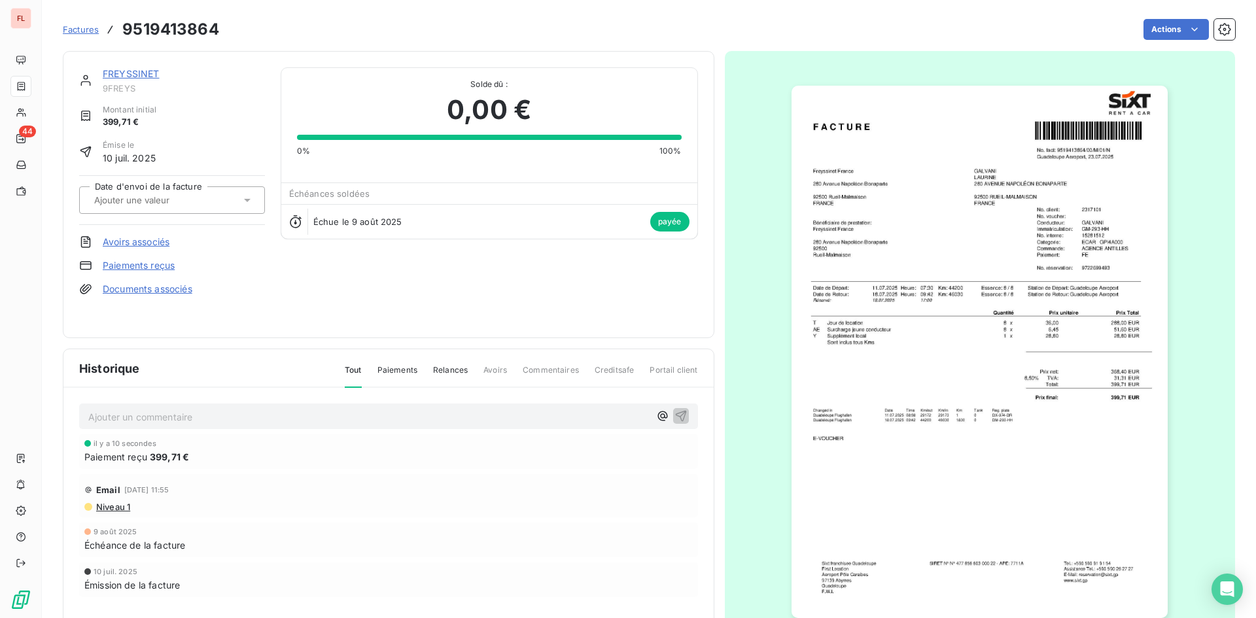
click at [138, 76] on link "FREYSSINET" at bounding box center [131, 73] width 57 height 11
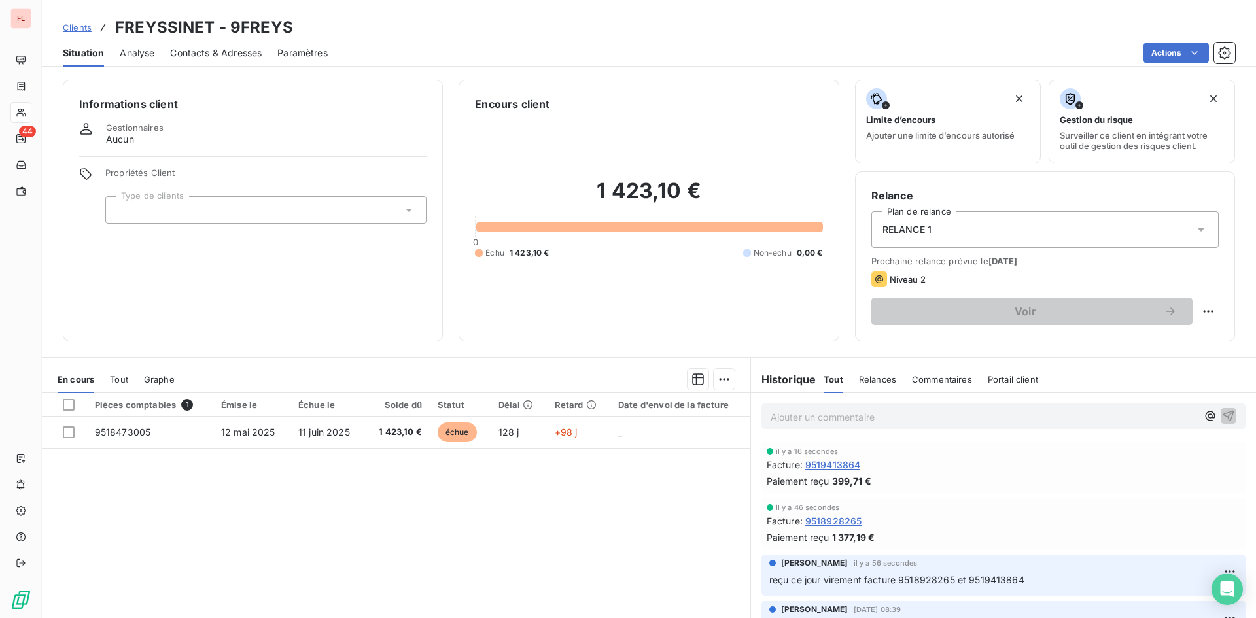
click at [797, 412] on p "Ajouter un commentaire ﻿" at bounding box center [983, 417] width 426 height 16
click at [1221, 414] on icon "button" at bounding box center [1227, 415] width 13 height 13
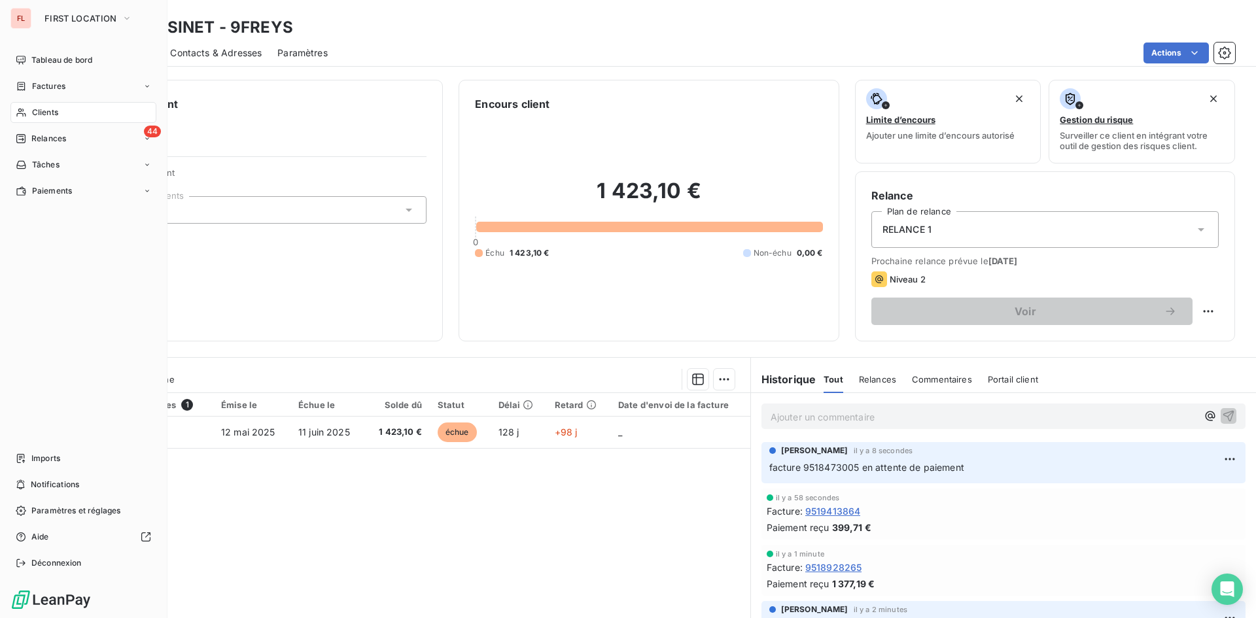
click at [69, 113] on div "Clients" at bounding box center [83, 112] width 146 height 21
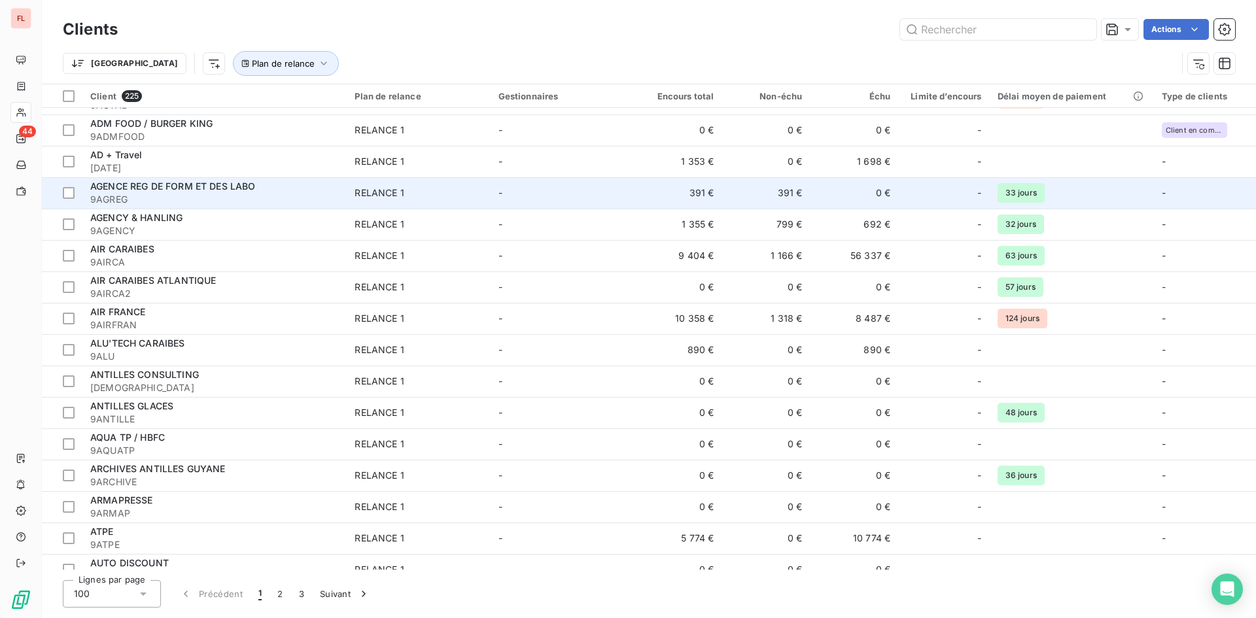
scroll to position [131, 0]
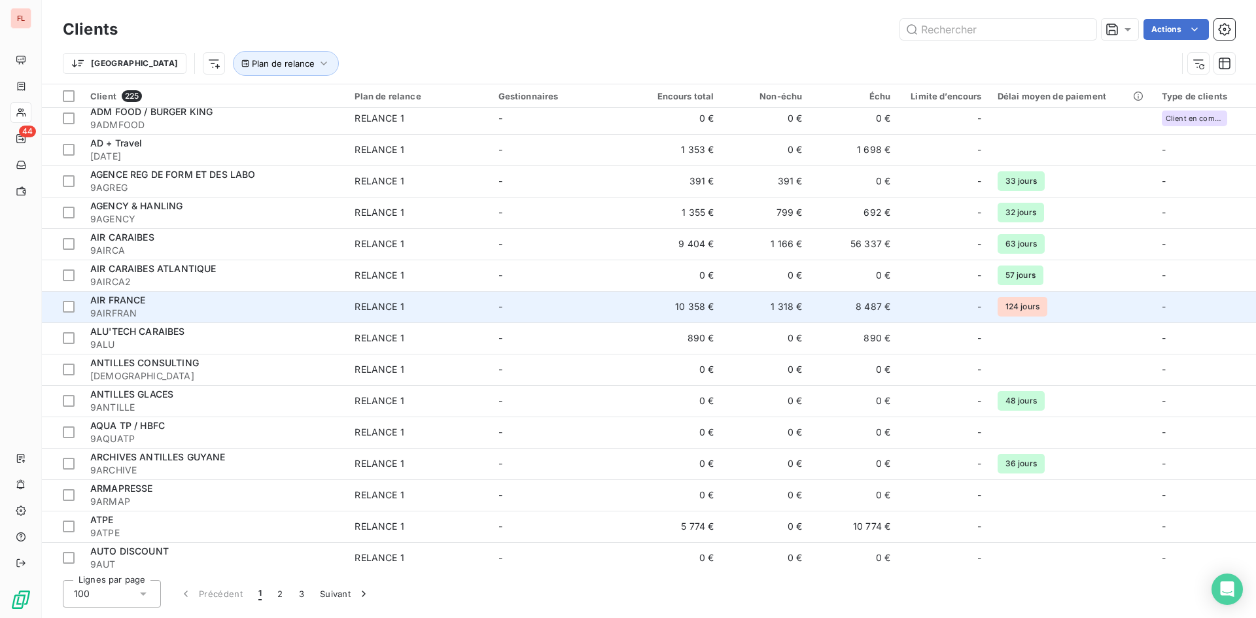
click at [190, 308] on span "9AIRFRAN" at bounding box center [214, 313] width 248 height 13
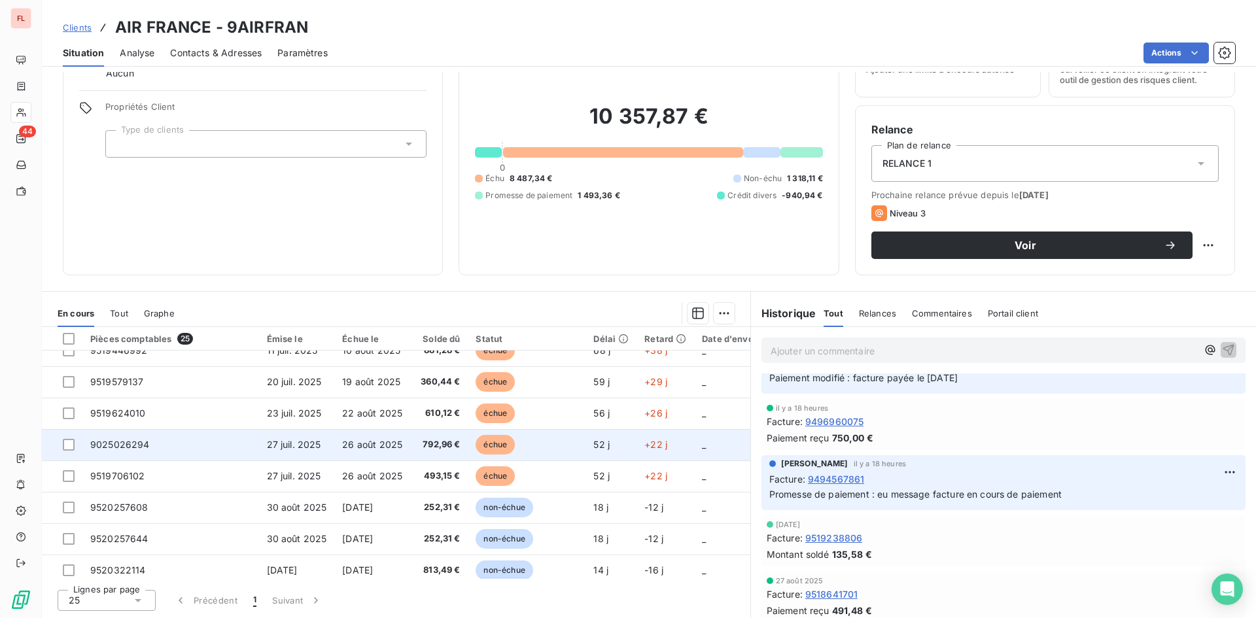
scroll to position [562, 0]
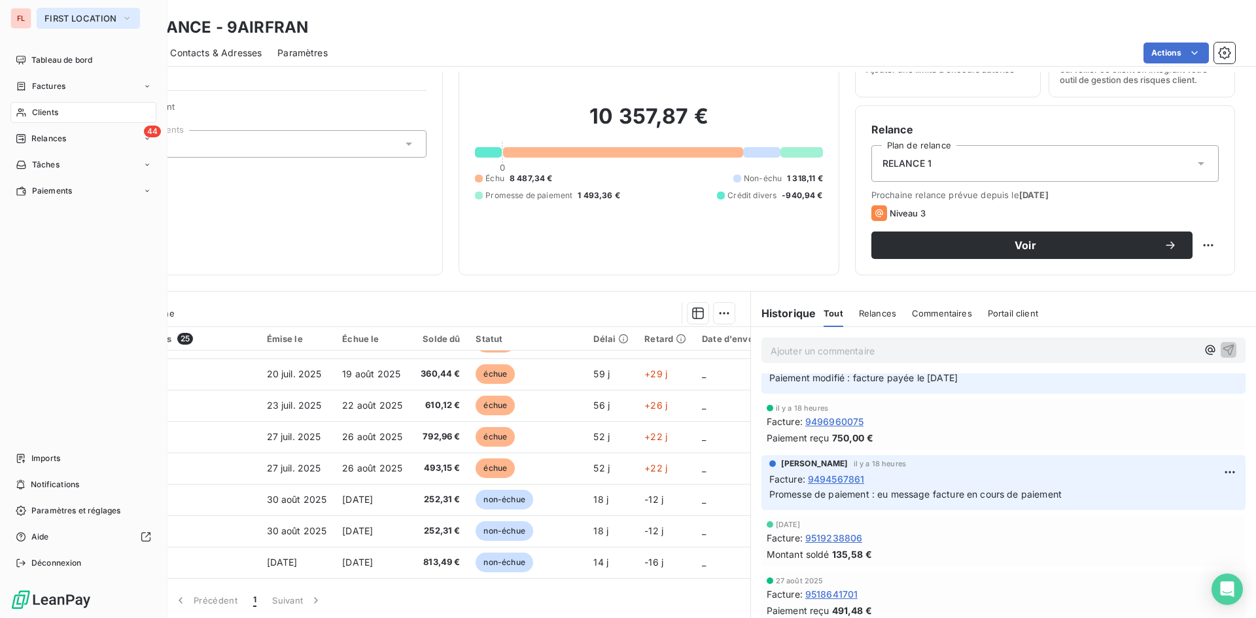
click at [126, 14] on icon "button" at bounding box center [127, 18] width 10 height 13
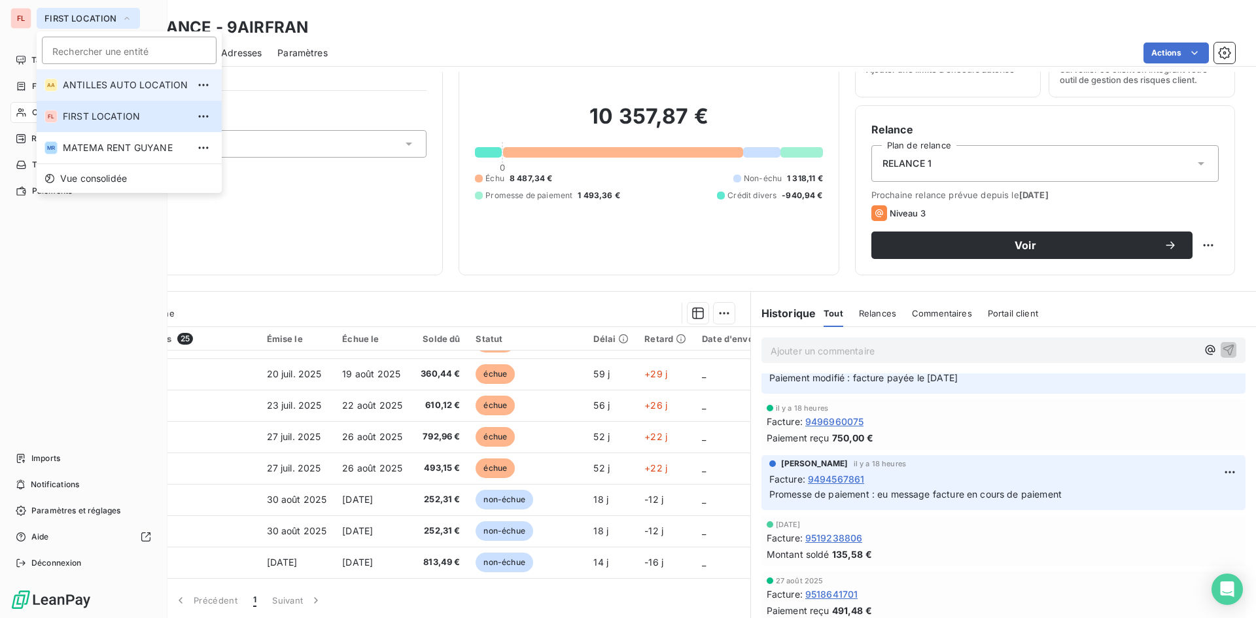
click at [134, 82] on span "ANTILLES AUTO LOCATION" at bounding box center [125, 84] width 125 height 13
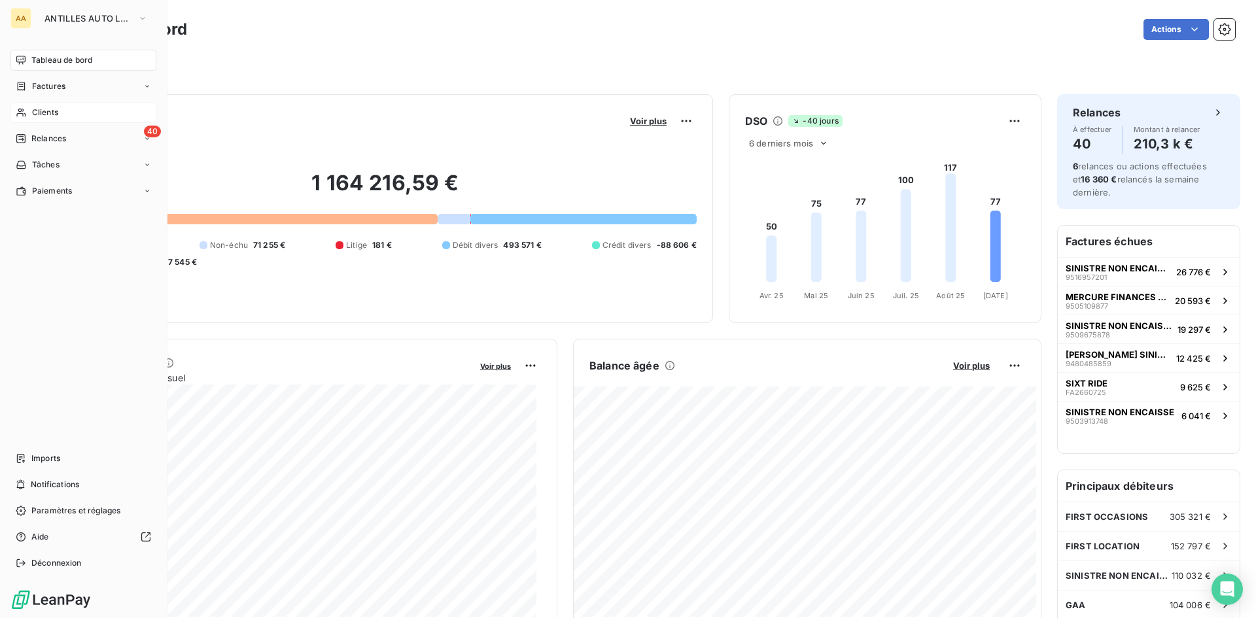
click at [81, 113] on div "Clients" at bounding box center [83, 112] width 146 height 21
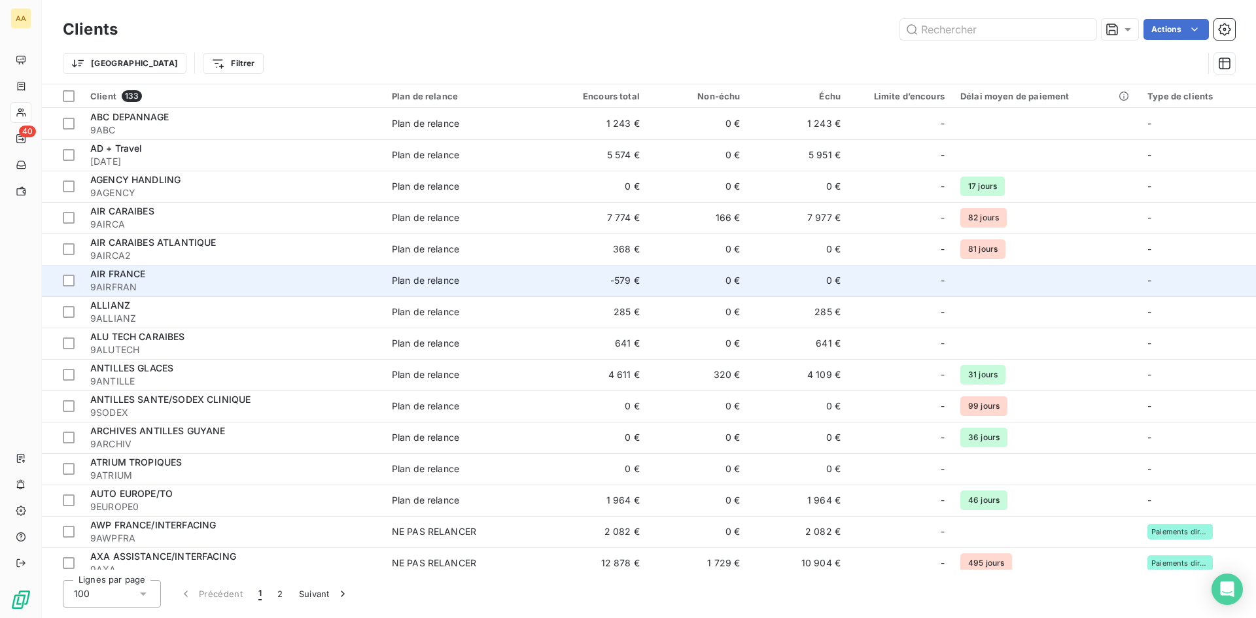
click at [215, 280] on div "AIR FRANCE" at bounding box center [233, 273] width 286 height 13
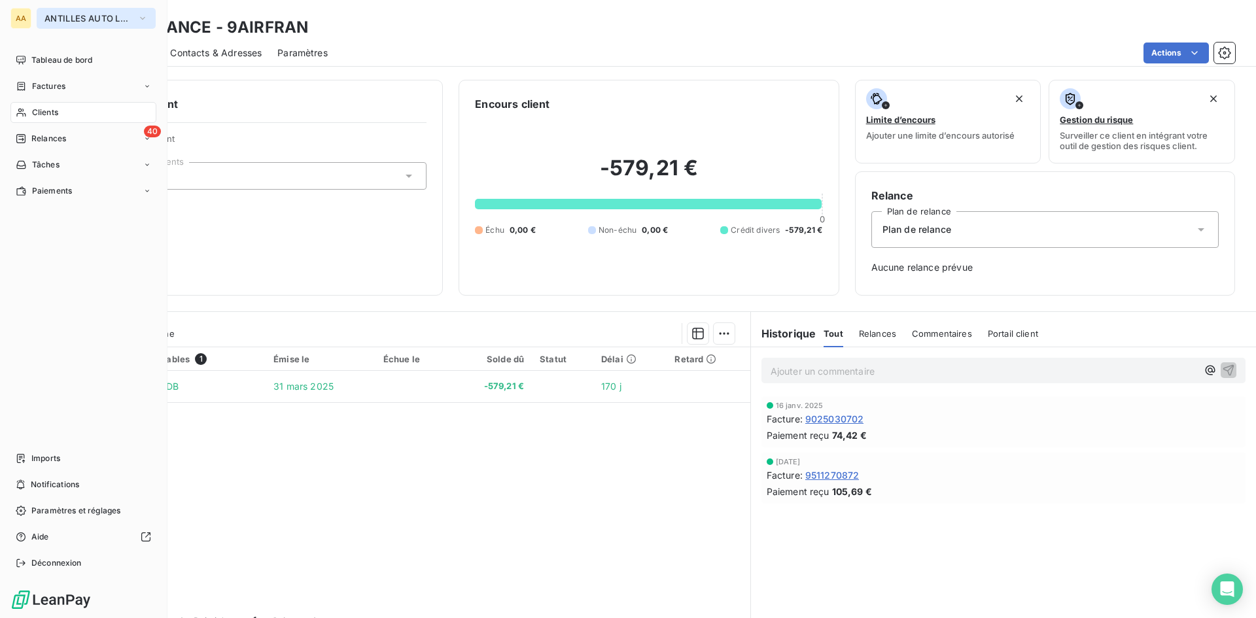
click at [131, 14] on span "ANTILLES AUTO LOCATION" at bounding box center [88, 18] width 88 height 10
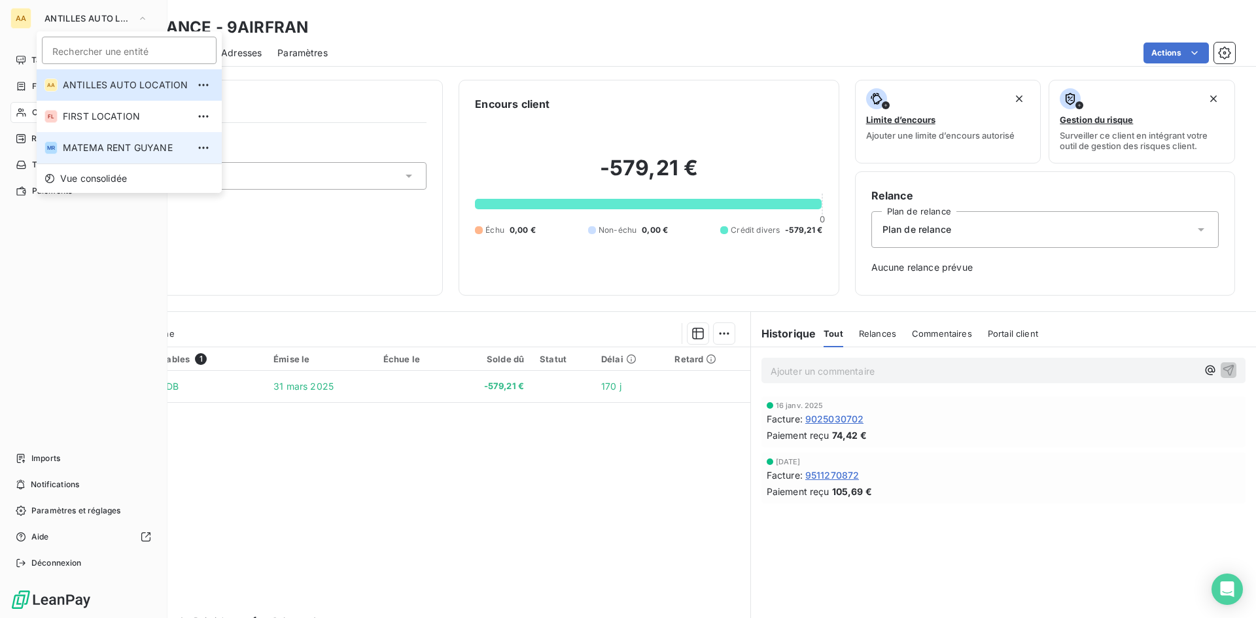
click at [122, 143] on span "MATEMA RENT GUYANE" at bounding box center [125, 147] width 125 height 13
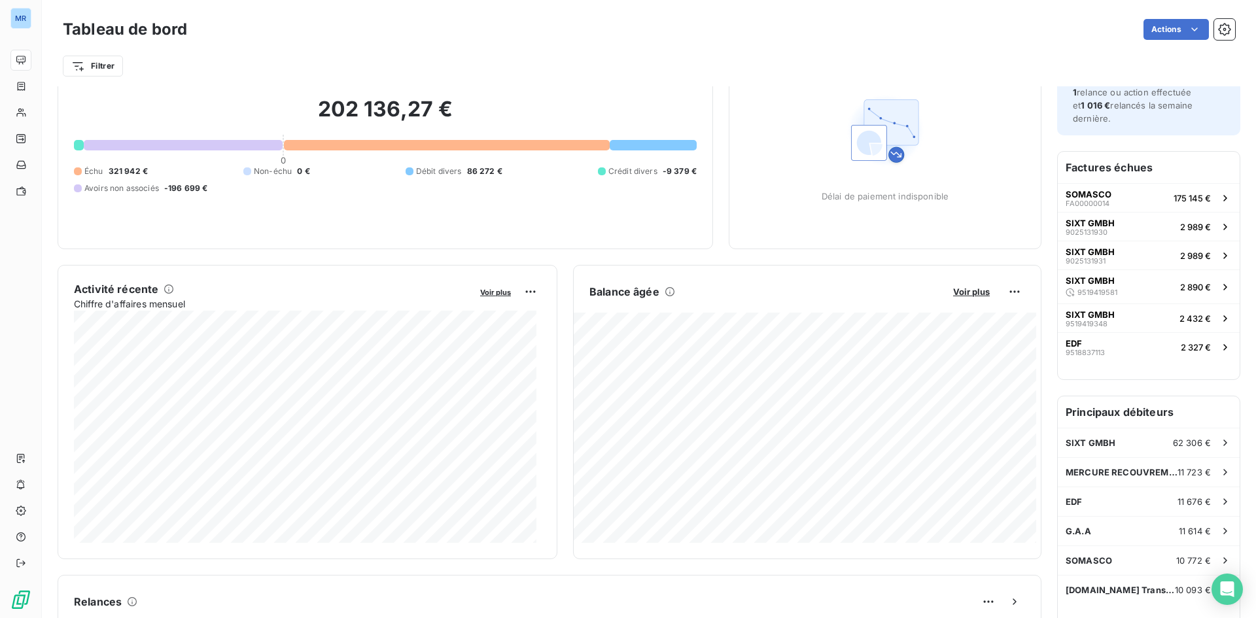
scroll to position [197, 0]
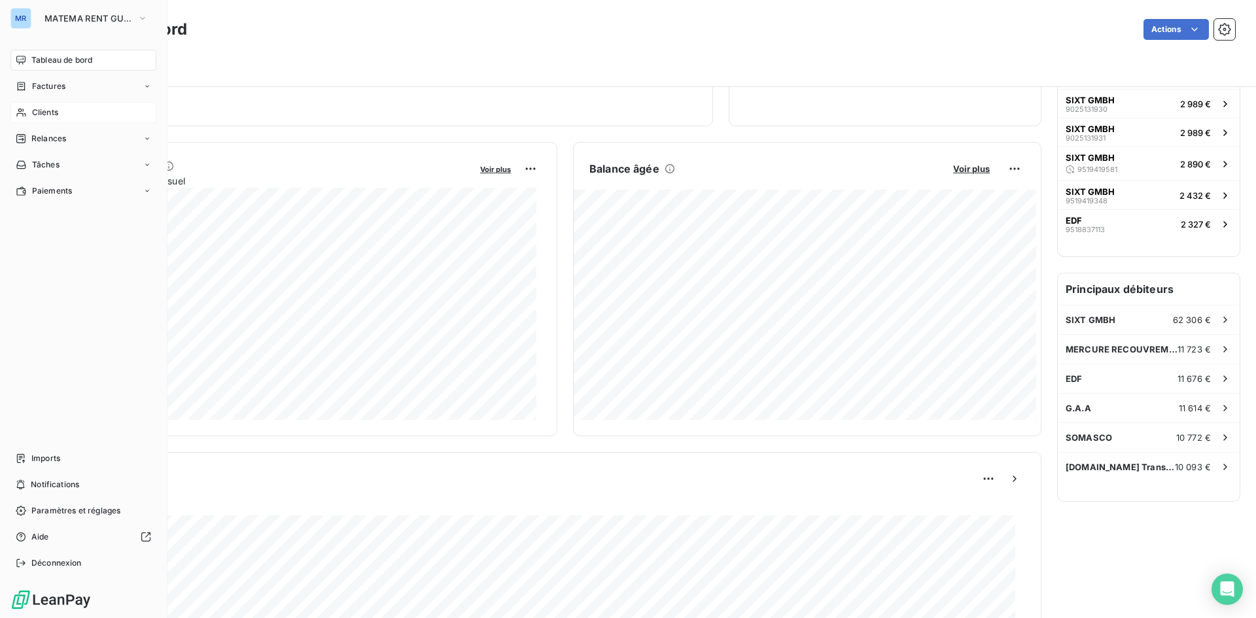
click at [46, 107] on span "Clients" at bounding box center [45, 113] width 26 height 12
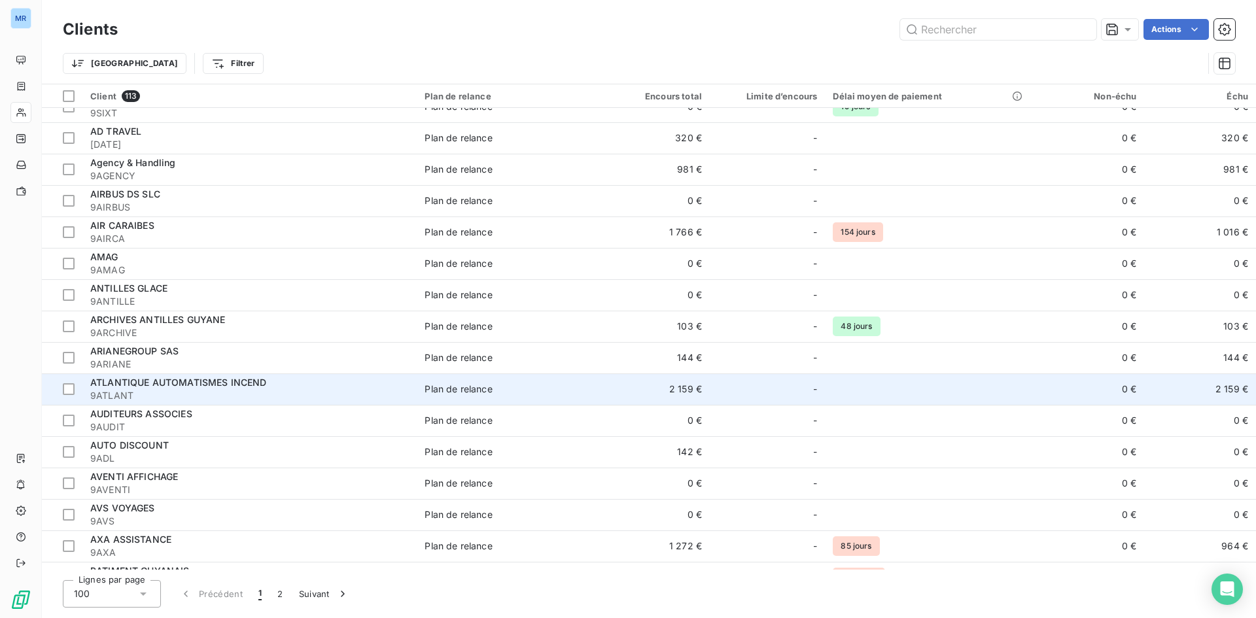
scroll to position [131, 0]
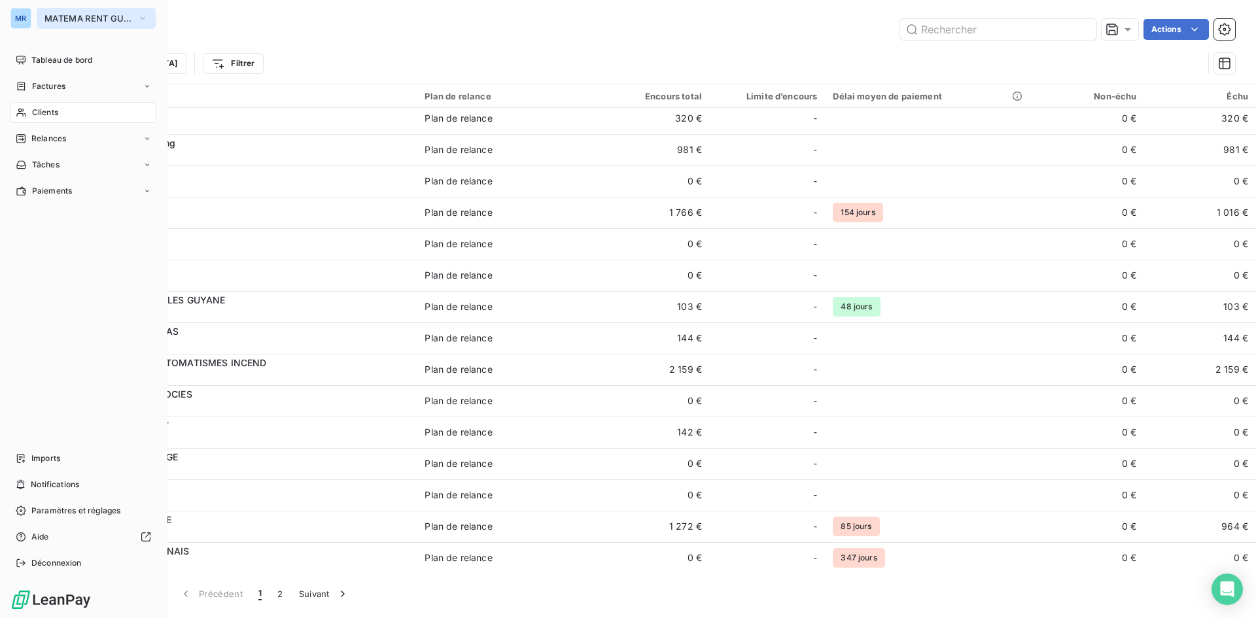
click at [137, 13] on icon "button" at bounding box center [142, 18] width 10 height 13
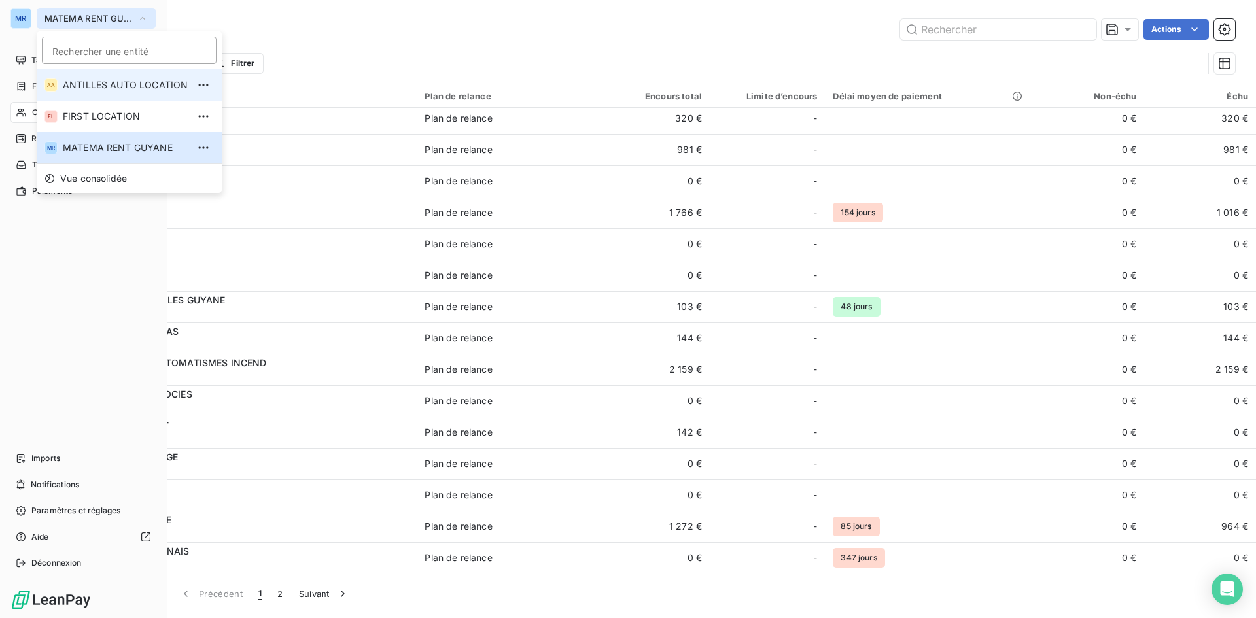
click at [130, 81] on span "ANTILLES AUTO LOCATION" at bounding box center [125, 84] width 125 height 13
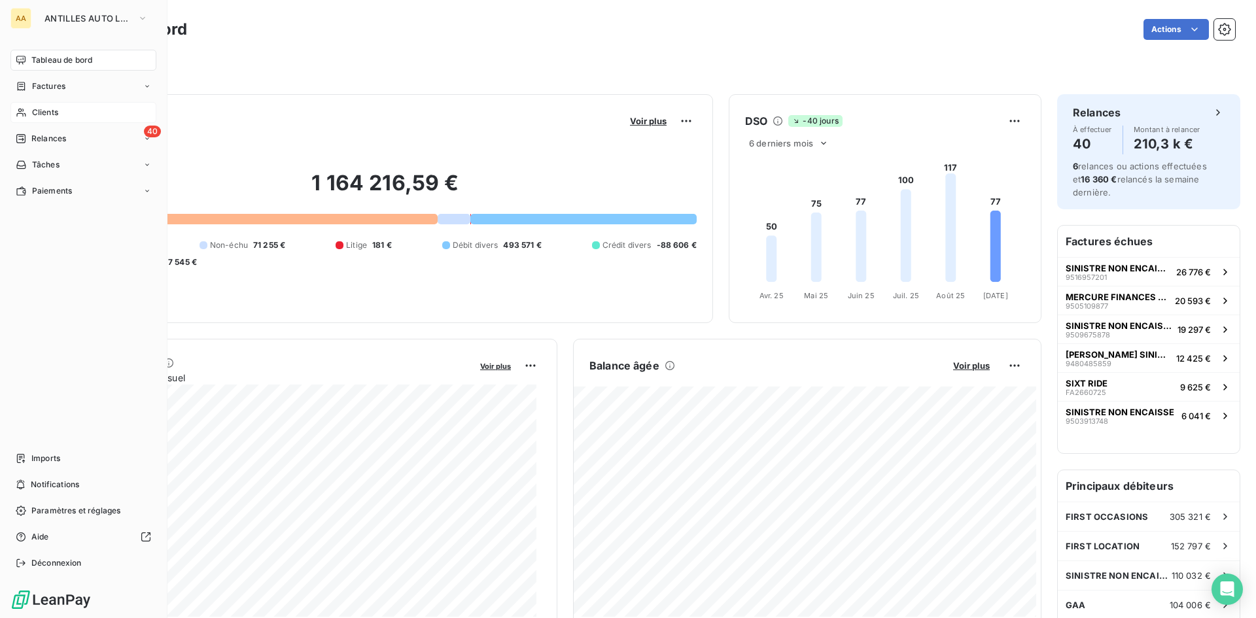
click at [62, 112] on div "Clients" at bounding box center [83, 112] width 146 height 21
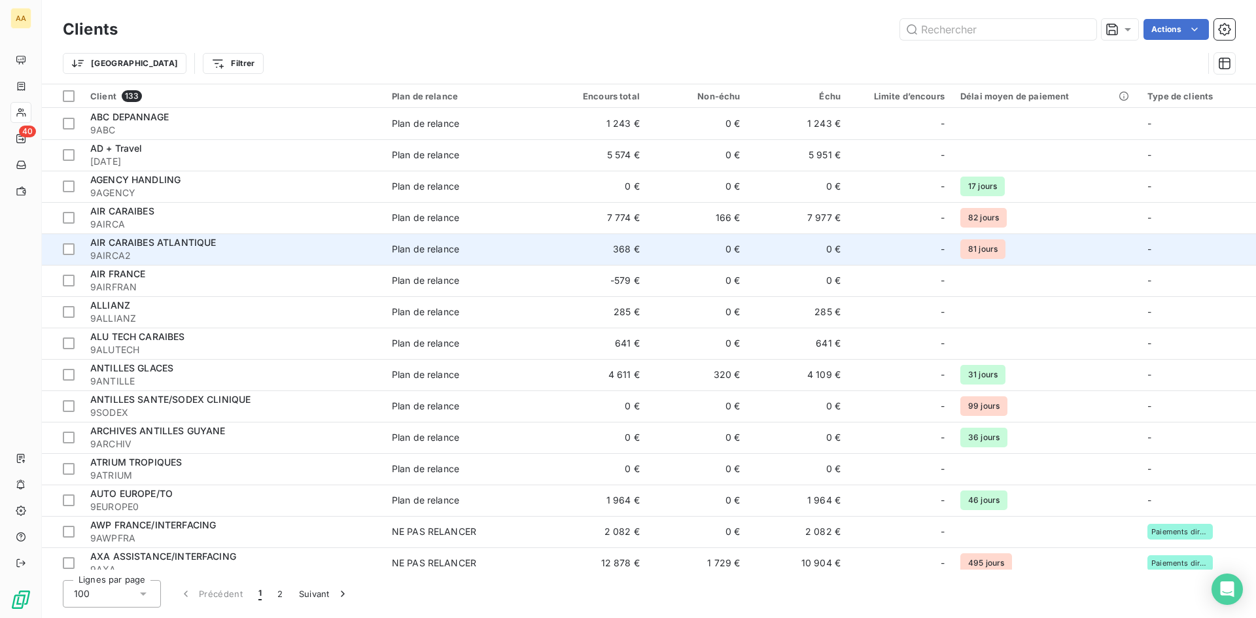
scroll to position [65, 0]
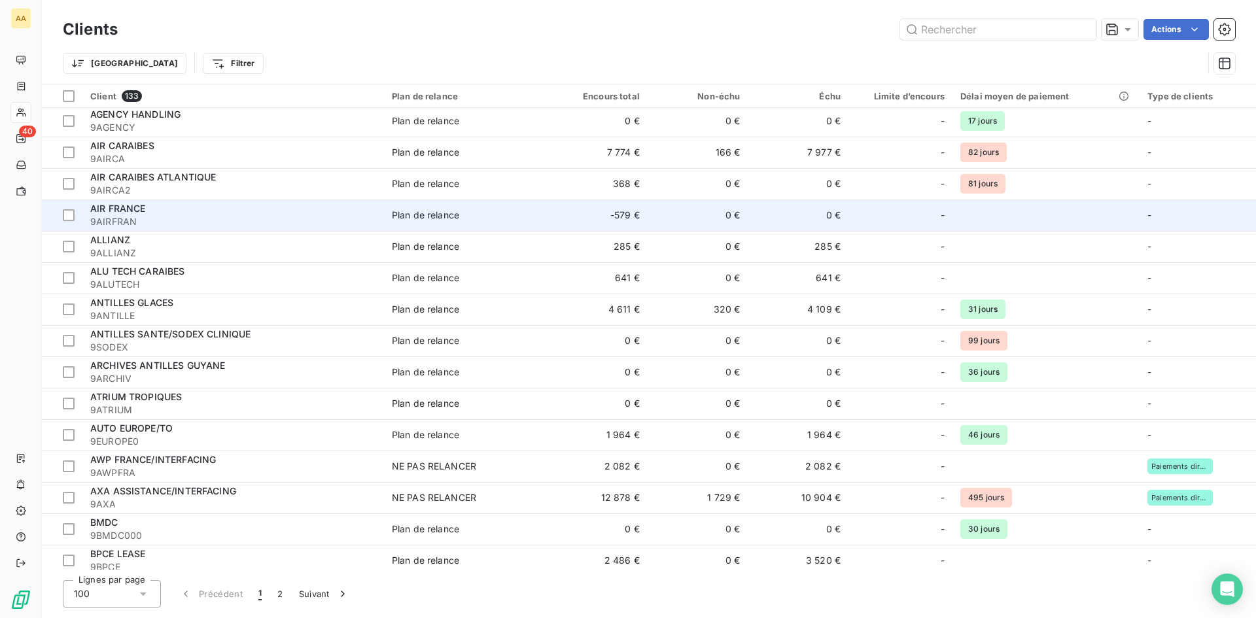
click at [129, 216] on span "9AIRFRAN" at bounding box center [233, 221] width 286 height 13
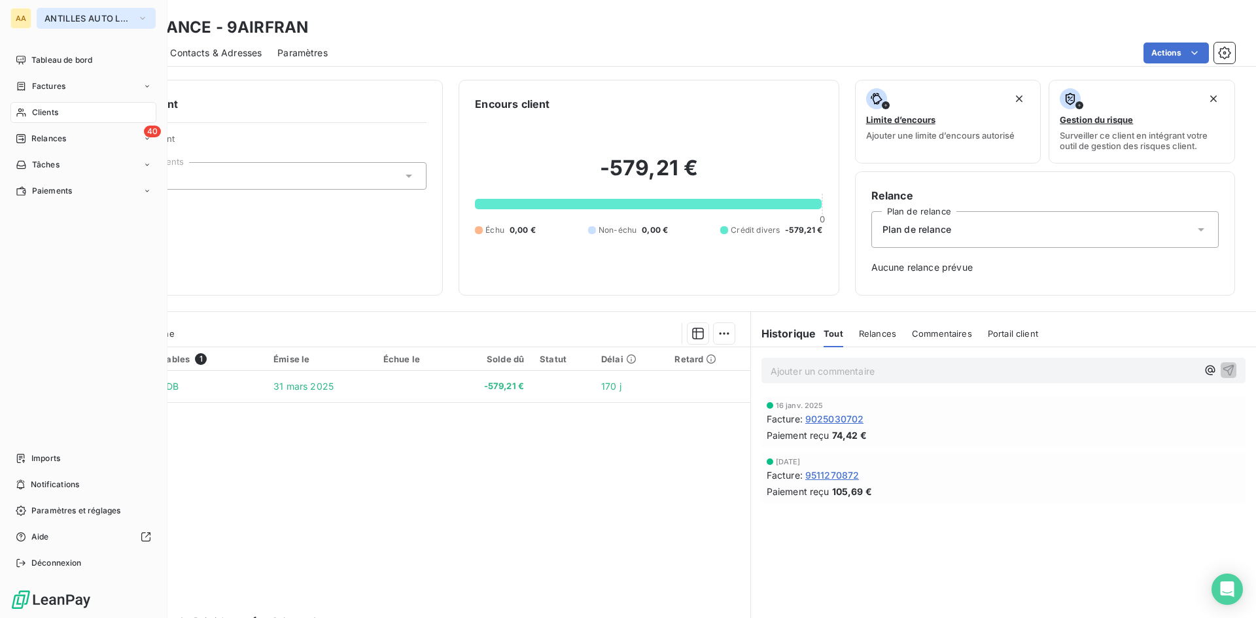
click at [146, 16] on icon "button" at bounding box center [142, 18] width 10 height 13
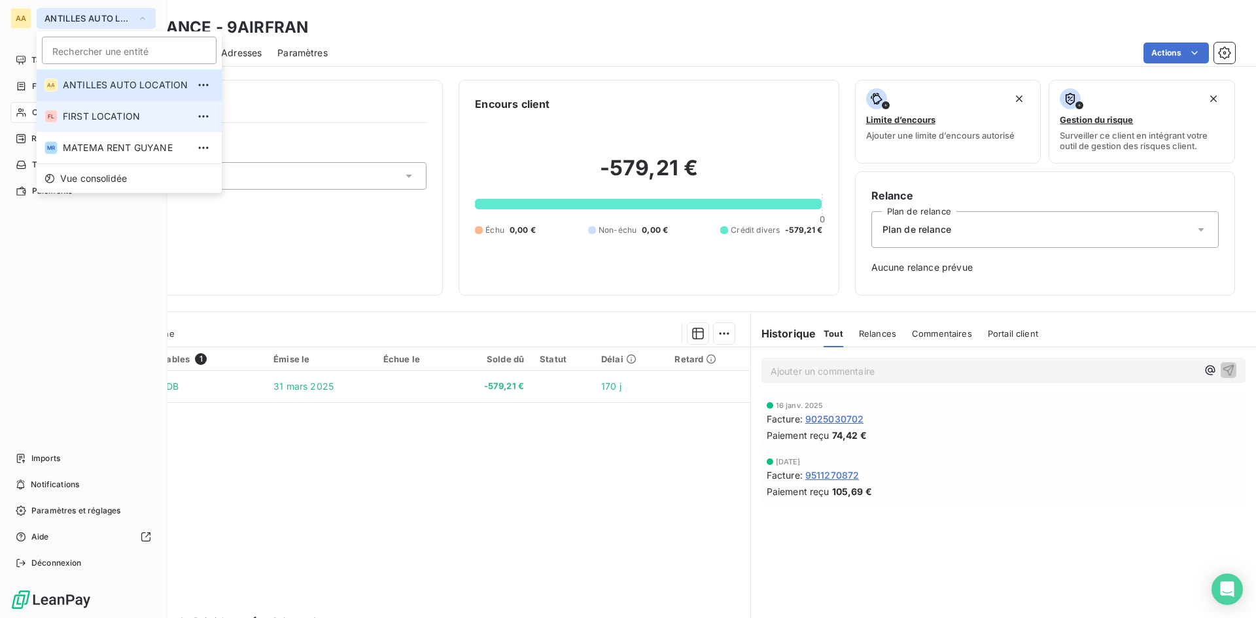
click at [118, 116] on span "FIRST LOCATION" at bounding box center [125, 116] width 125 height 13
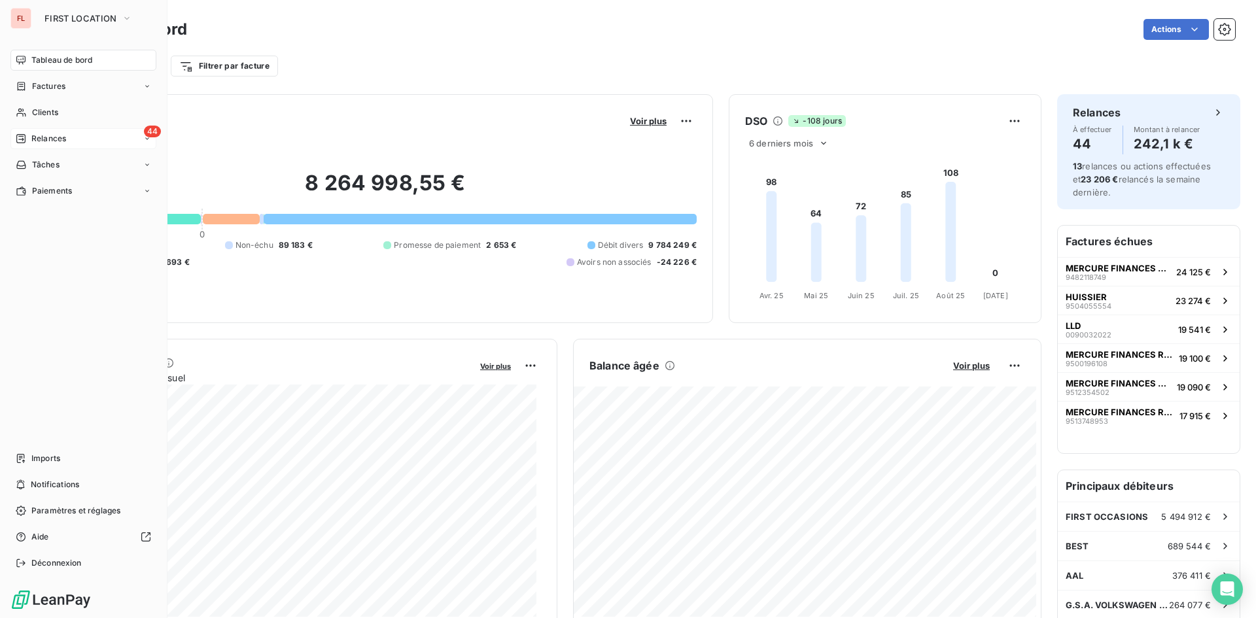
click at [48, 140] on span "Relances" at bounding box center [48, 139] width 35 height 12
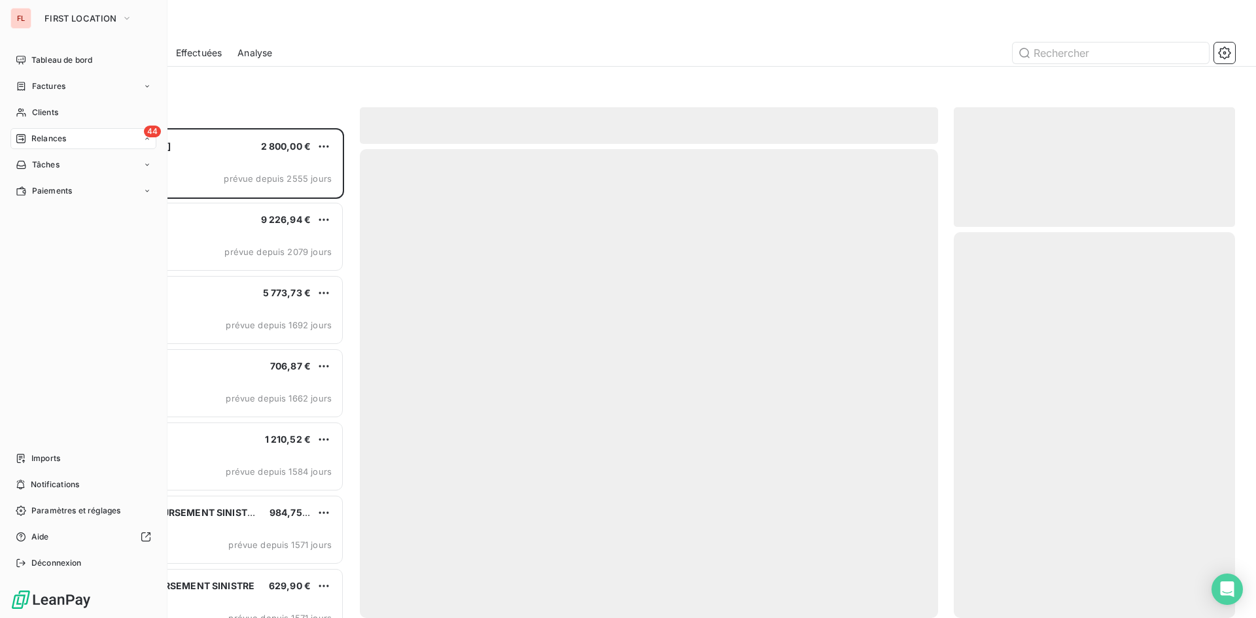
scroll to position [480, 271]
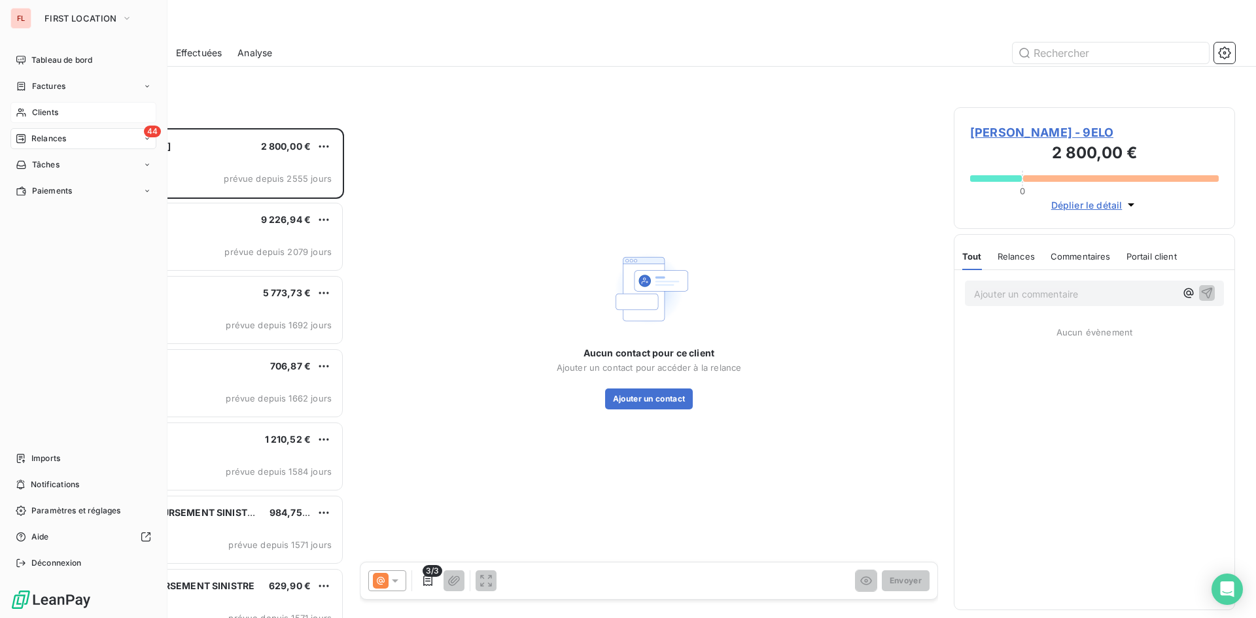
click at [49, 106] on div "Clients" at bounding box center [83, 112] width 146 height 21
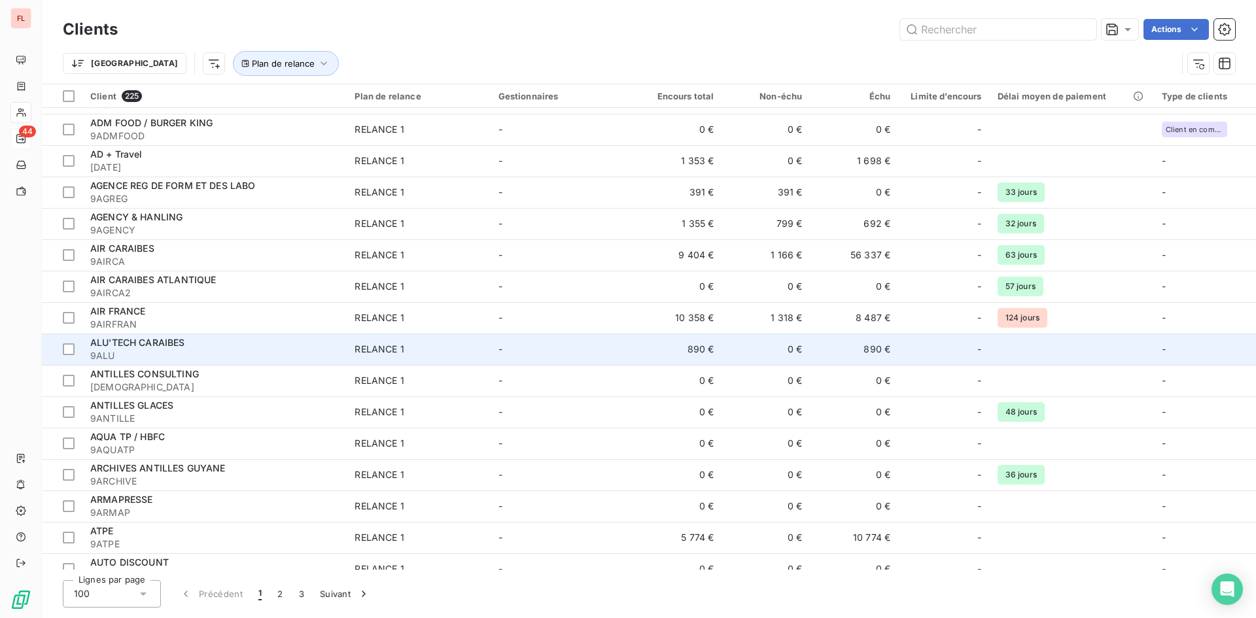
scroll to position [131, 0]
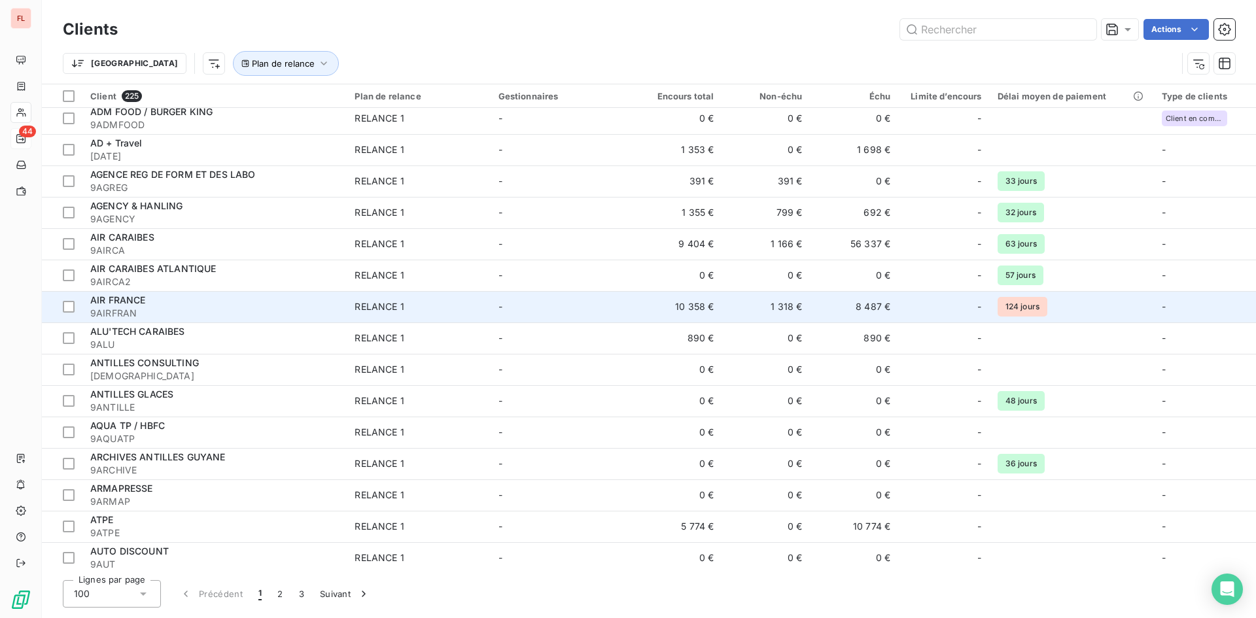
click at [174, 303] on div "AIR FRANCE" at bounding box center [214, 300] width 248 height 13
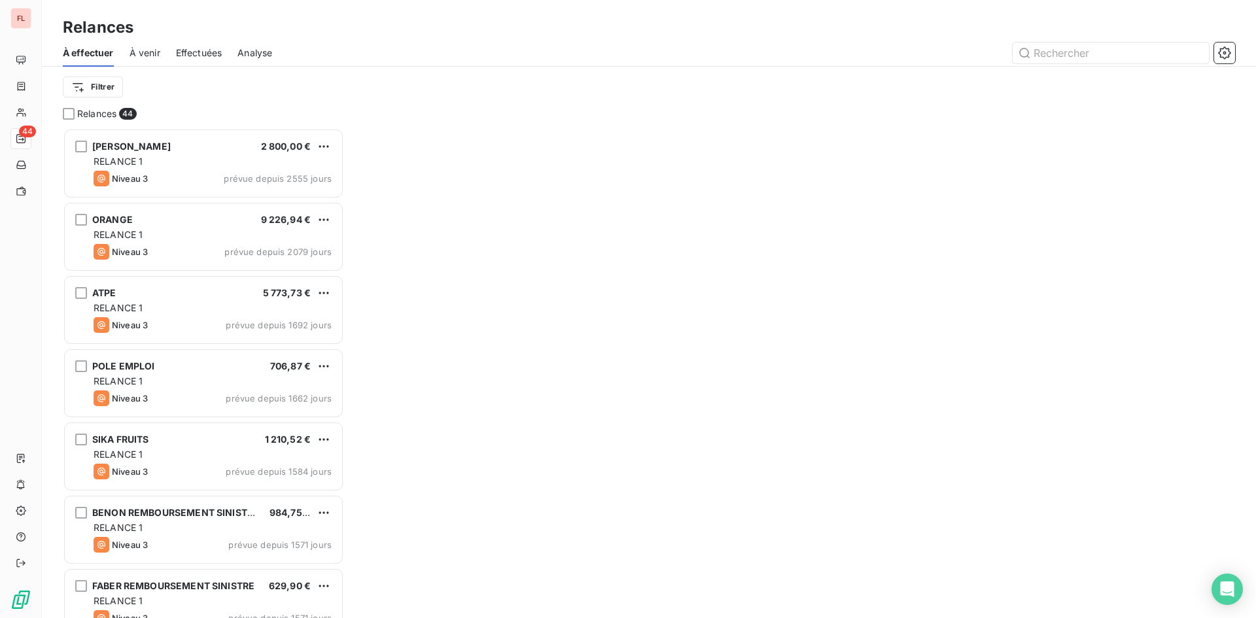
scroll to position [480, 271]
